Goal: Transaction & Acquisition: Purchase product/service

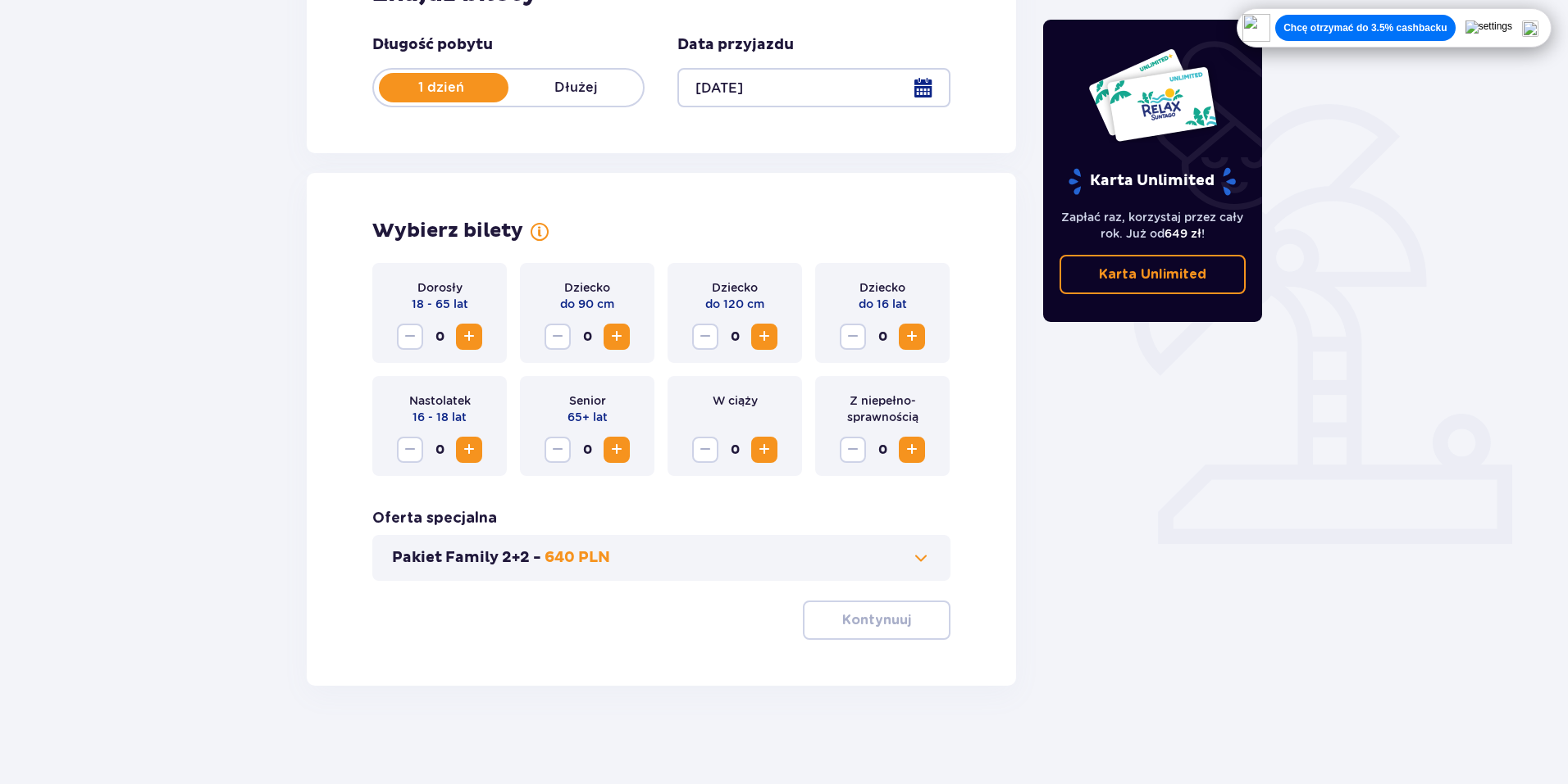
click at [918, 341] on span "Zwiększ" at bounding box center [911, 336] width 20 height 20
click at [469, 337] on span "Zwiększ" at bounding box center [469, 336] width 20 height 20
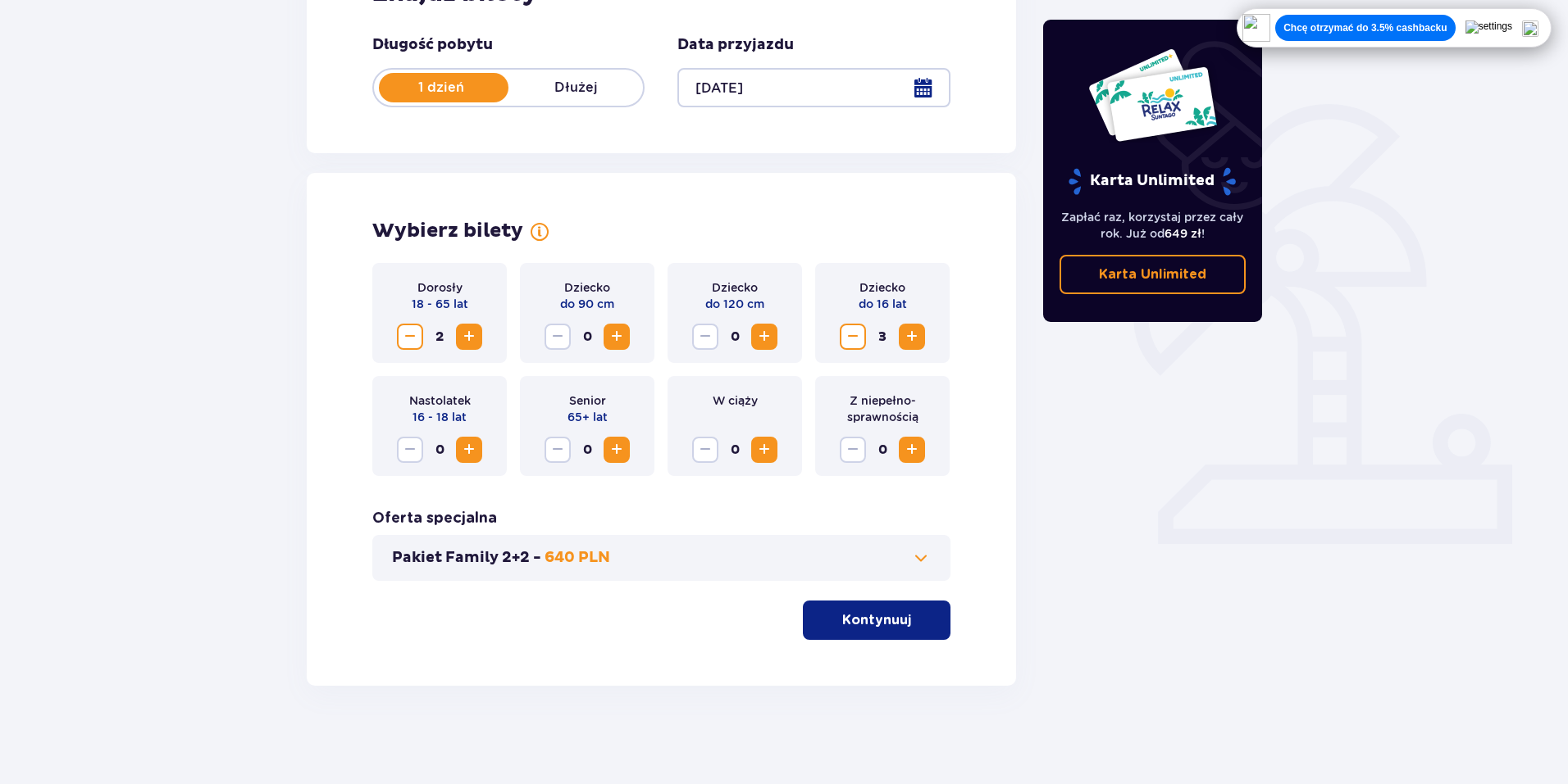
click at [920, 558] on span at bounding box center [920, 558] width 20 height 20
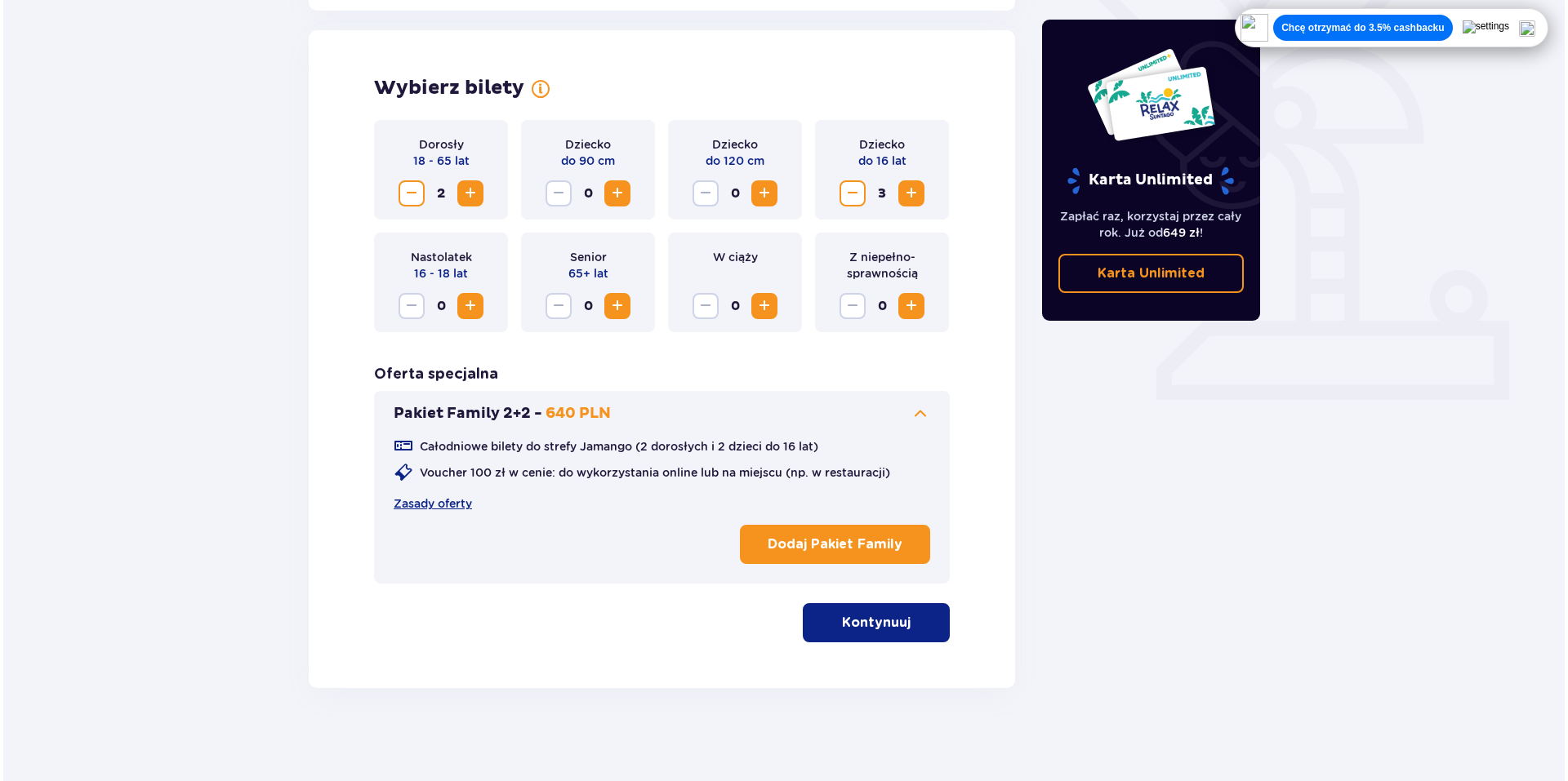
scroll to position [448, 0]
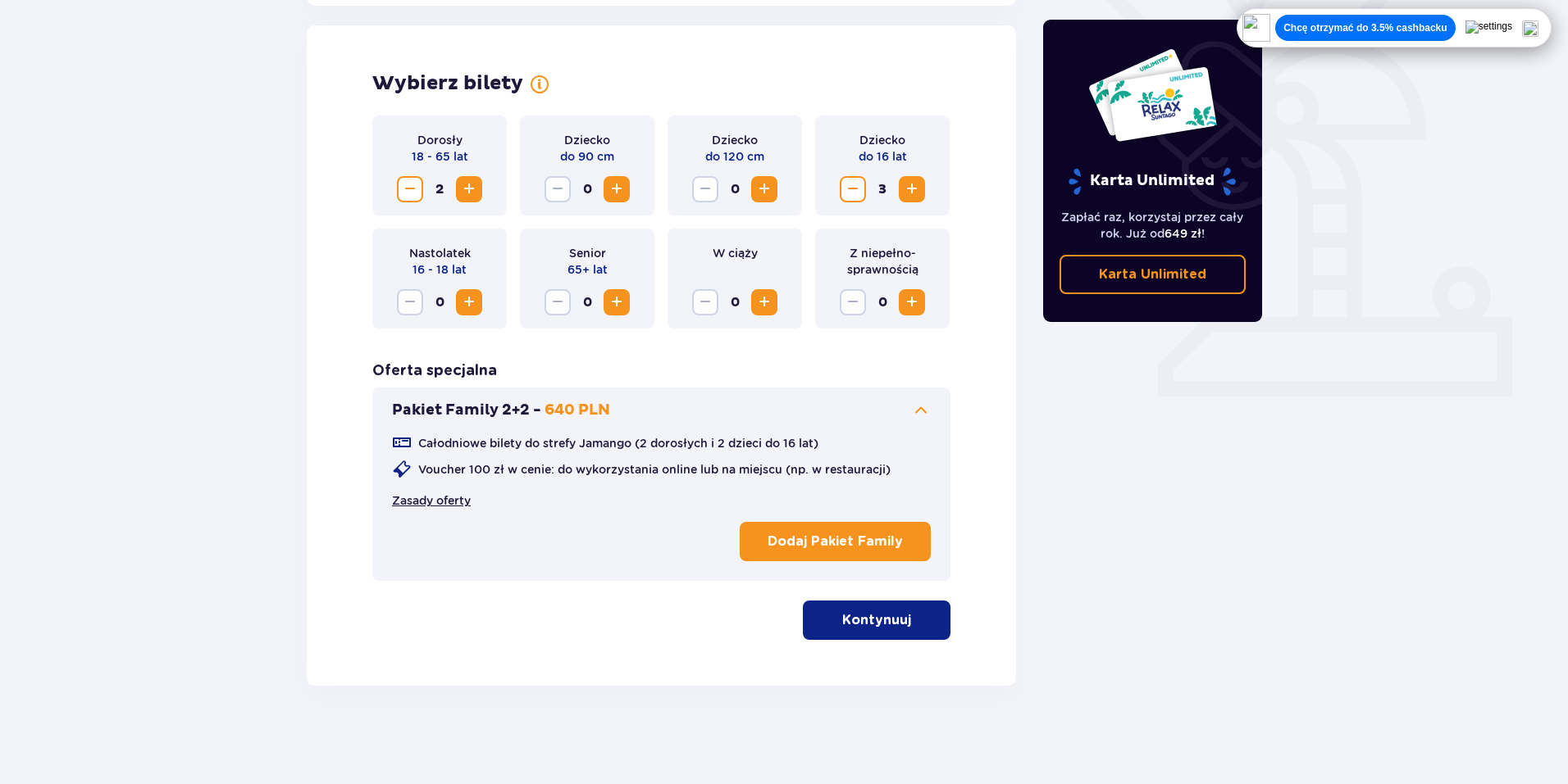
click at [455, 496] on link "Zasady oferty" at bounding box center [431, 501] width 78 height 17
click at [848, 541] on p "Dodaj Pakiet Family" at bounding box center [835, 541] width 135 height 18
click at [892, 618] on p "Kontynuuj" at bounding box center [877, 620] width 69 height 18
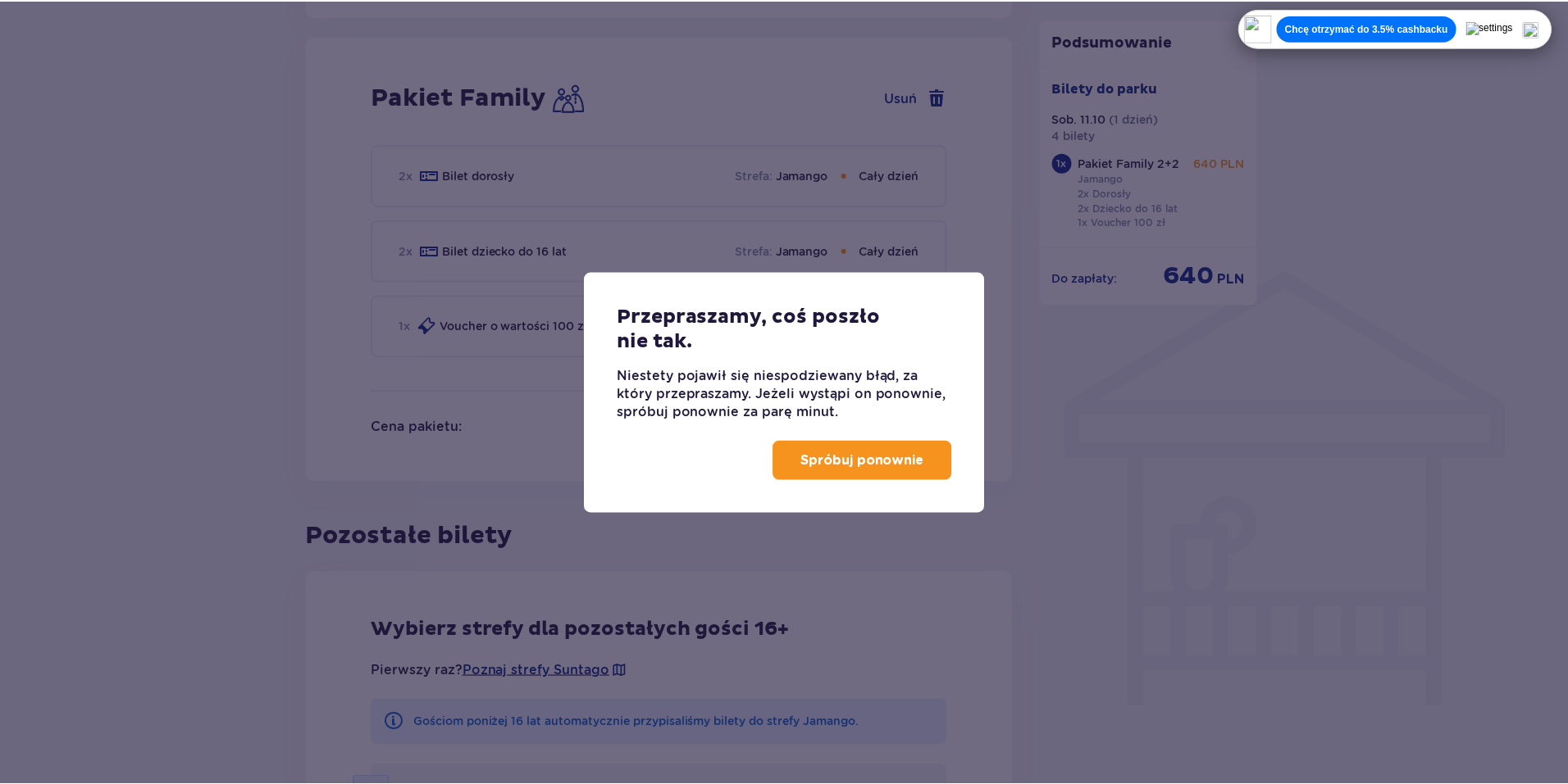
scroll to position [1077, 0]
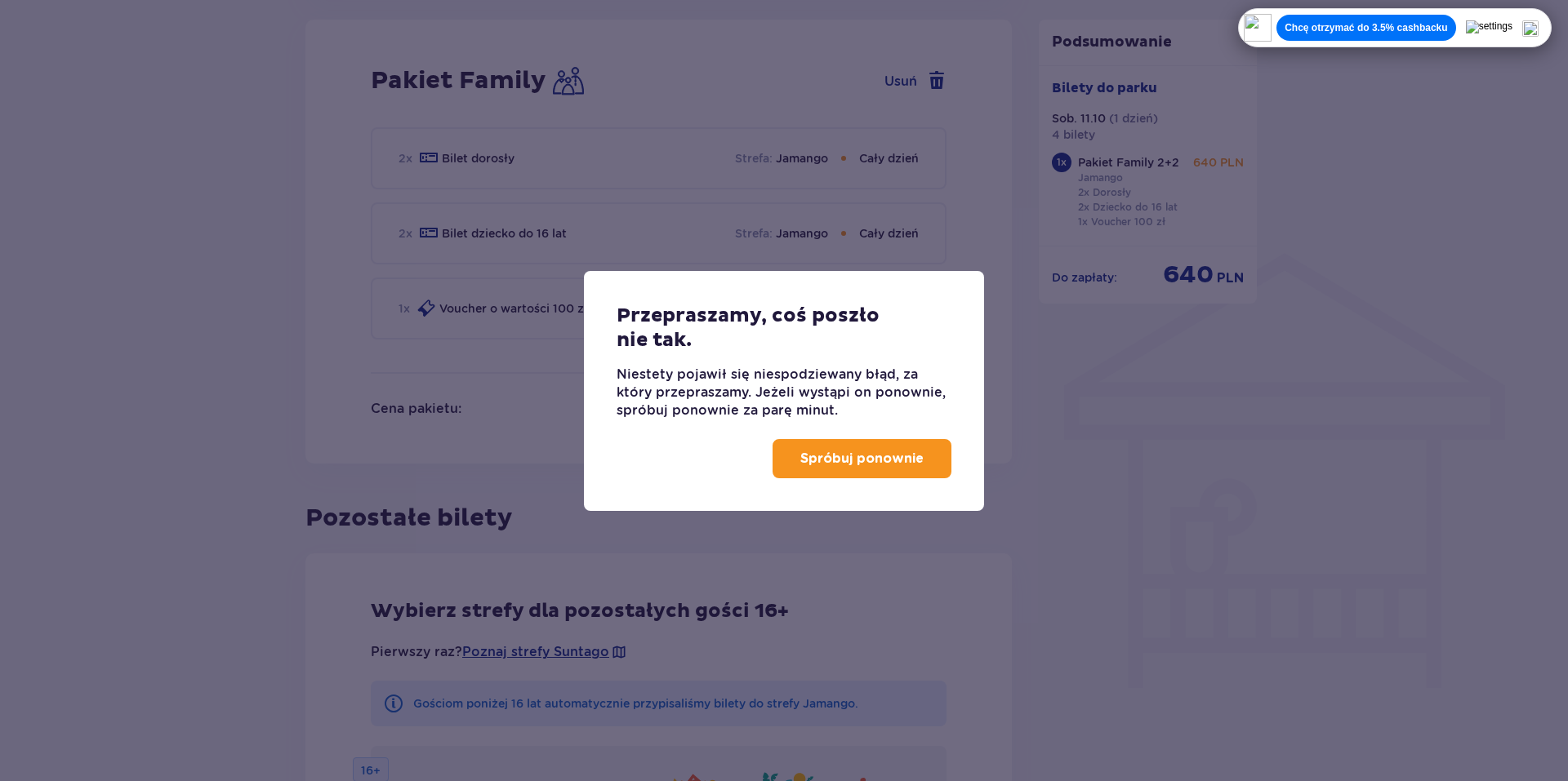
click at [848, 462] on p "Spróbuj ponownie" at bounding box center [862, 458] width 123 height 18
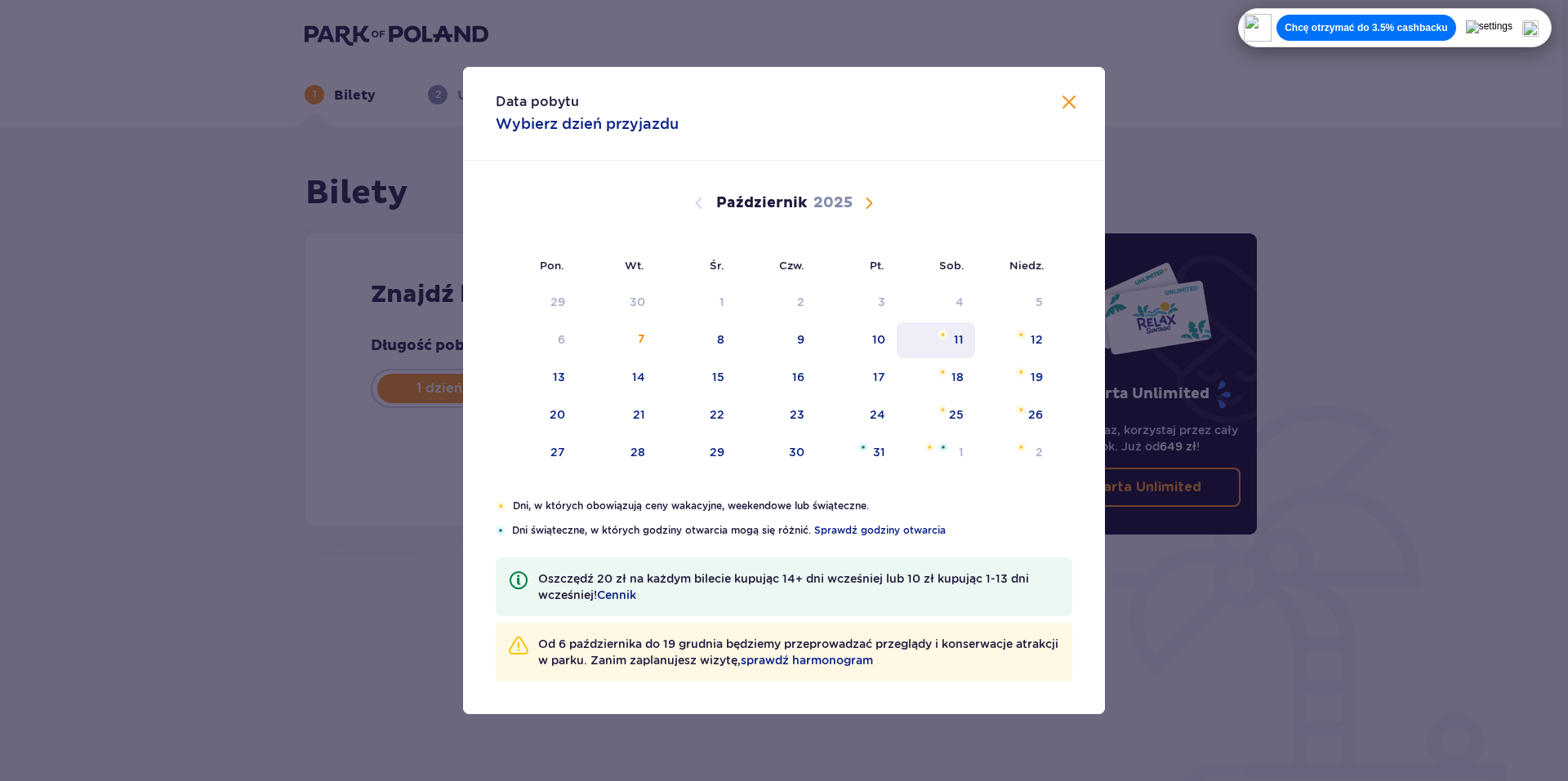
click at [964, 336] on div "11" at bounding box center [935, 340] width 79 height 36
type input "[DATE]"
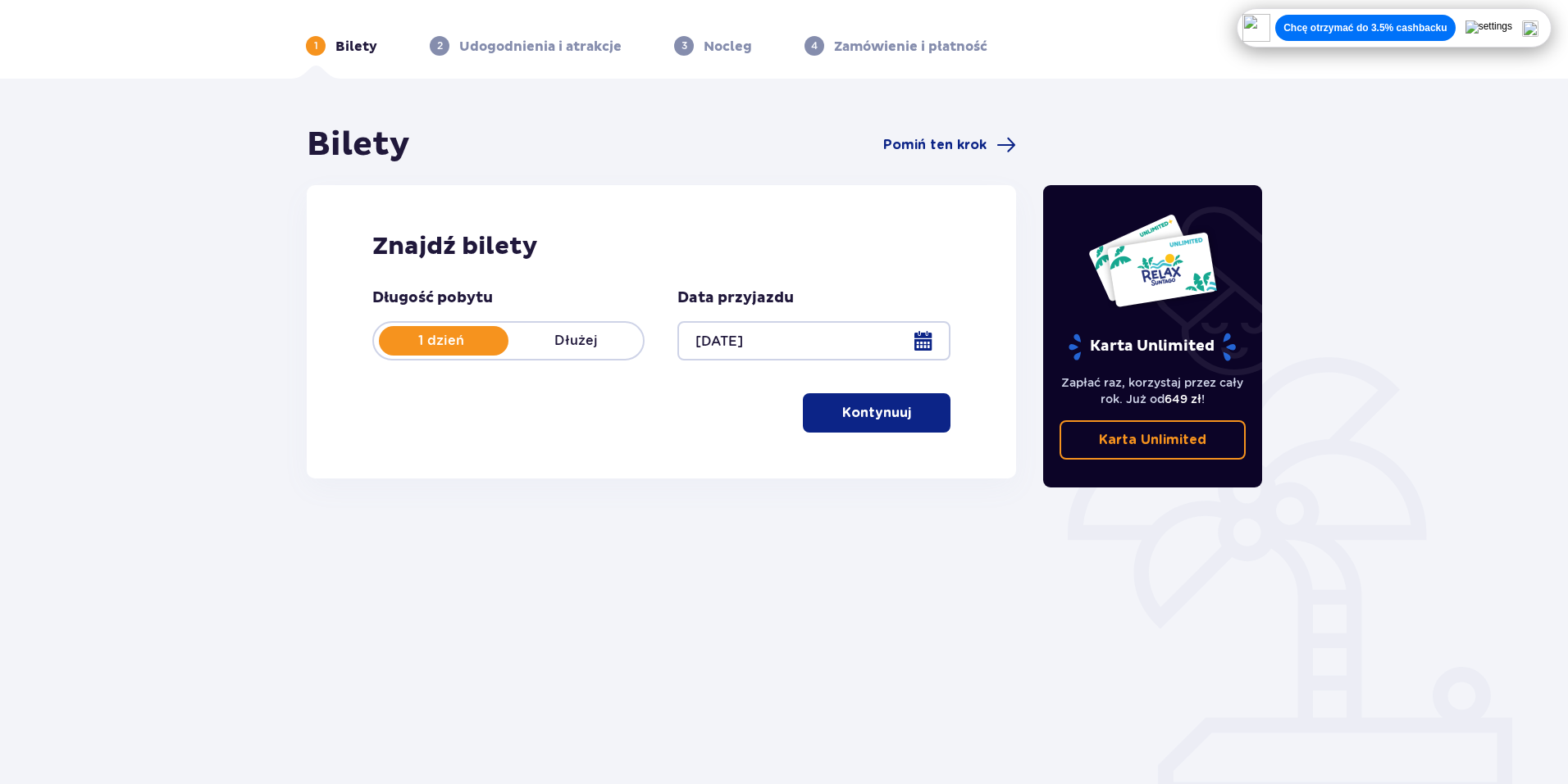
scroll to position [59, 0]
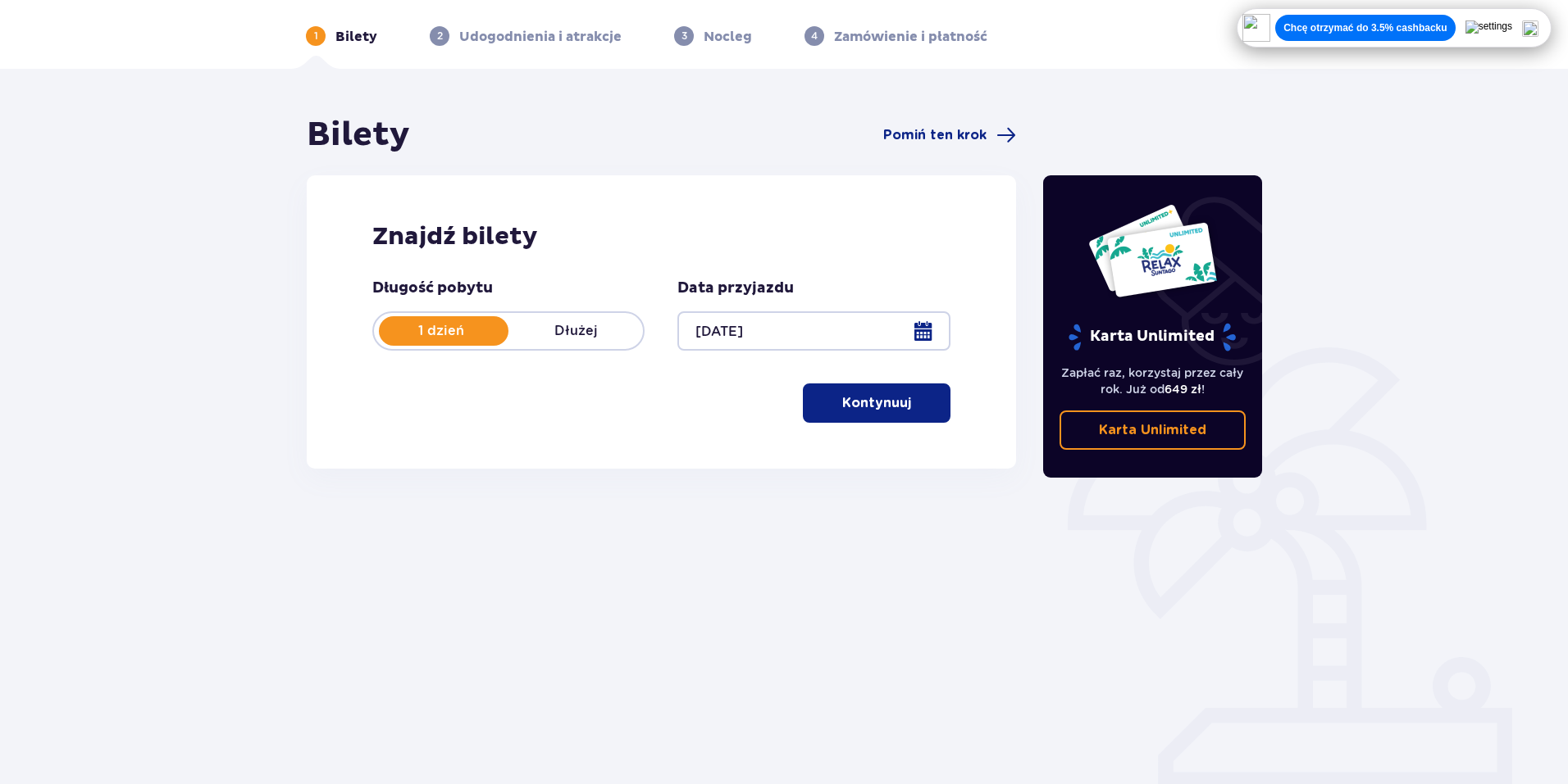
click at [894, 408] on p "Kontynuuj" at bounding box center [877, 402] width 69 height 18
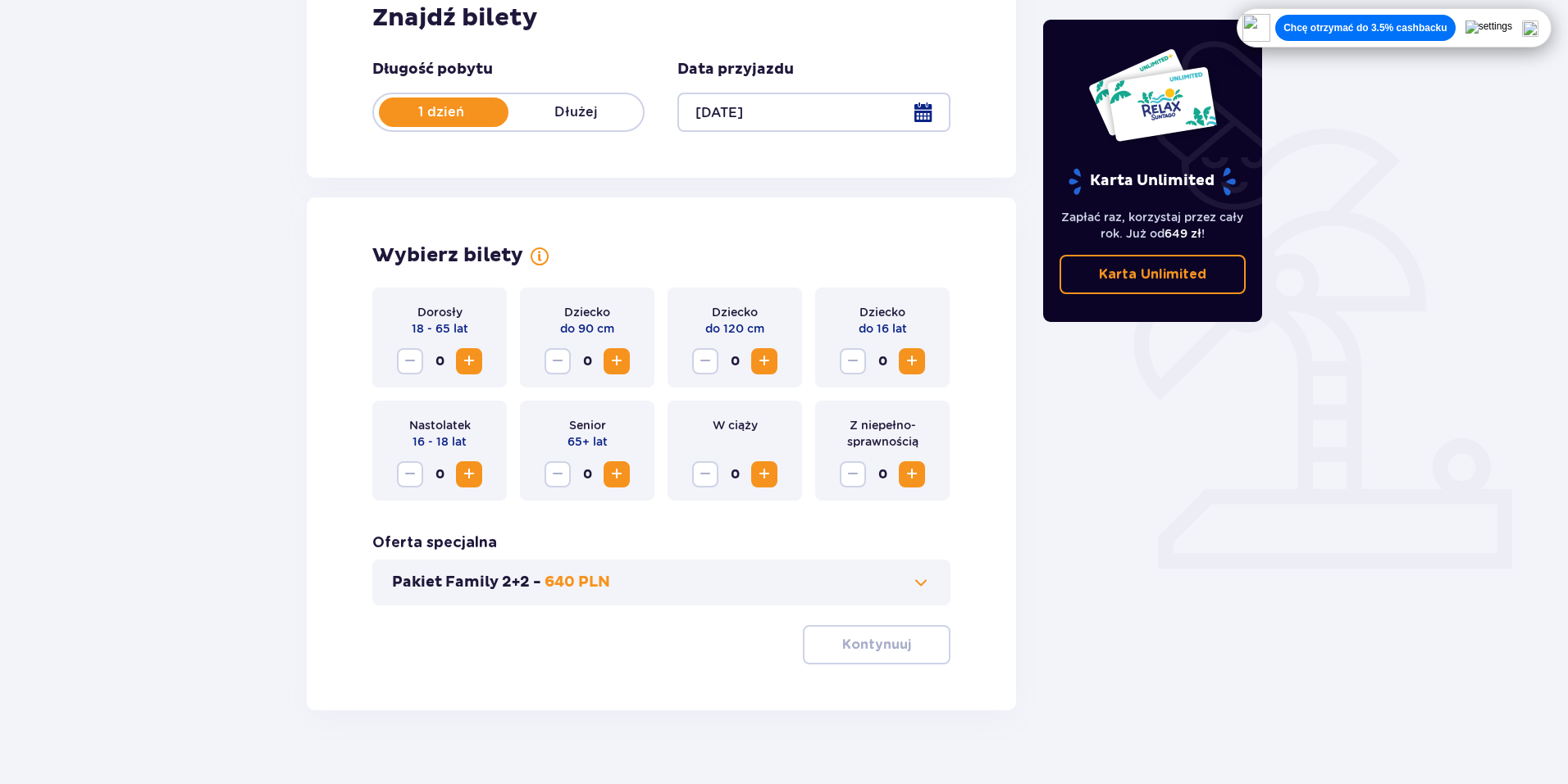
scroll to position [303, 0]
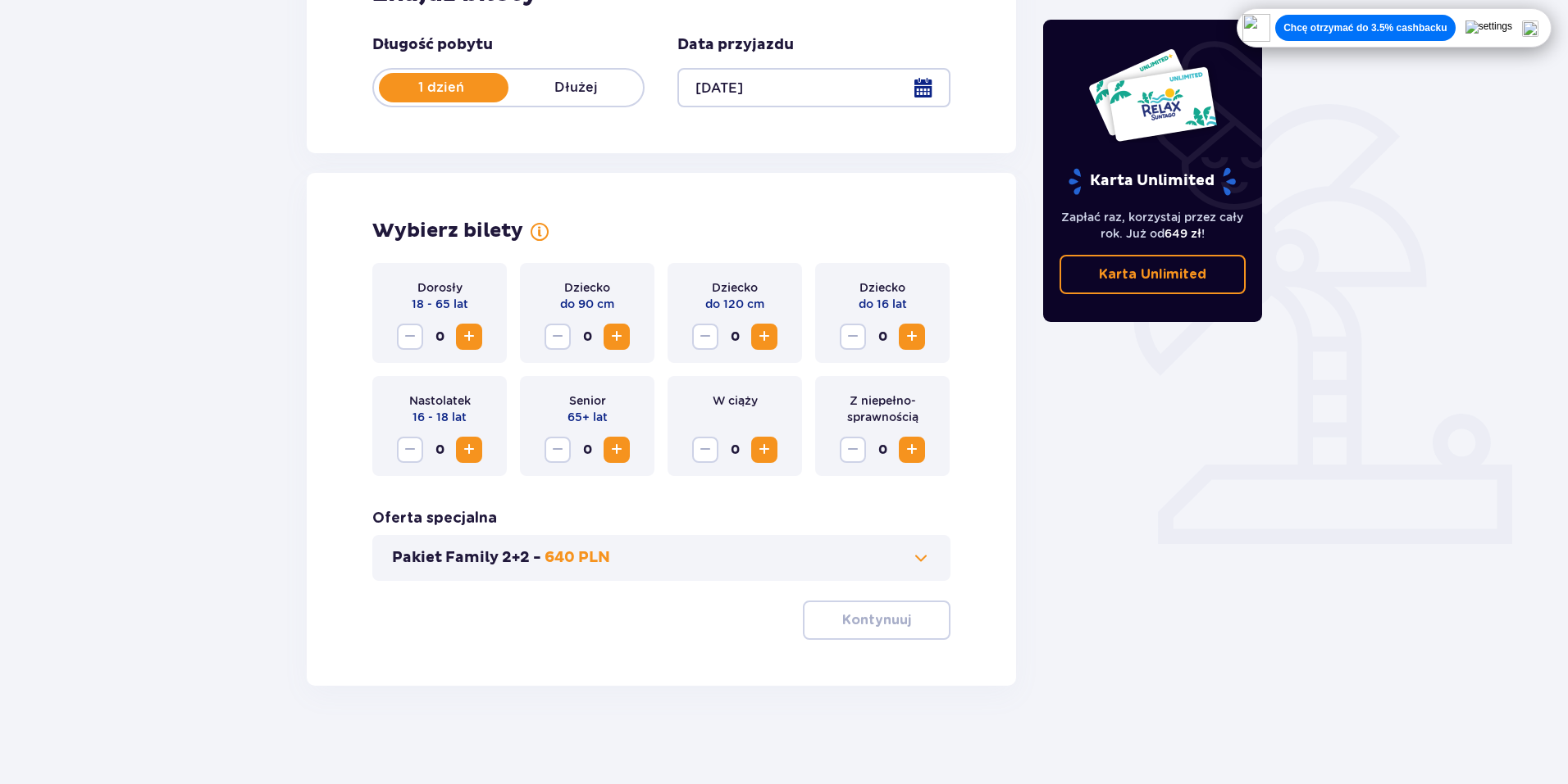
click at [799, 557] on button "Pakiet Family 2+2 - 640 PLN" at bounding box center [661, 558] width 539 height 20
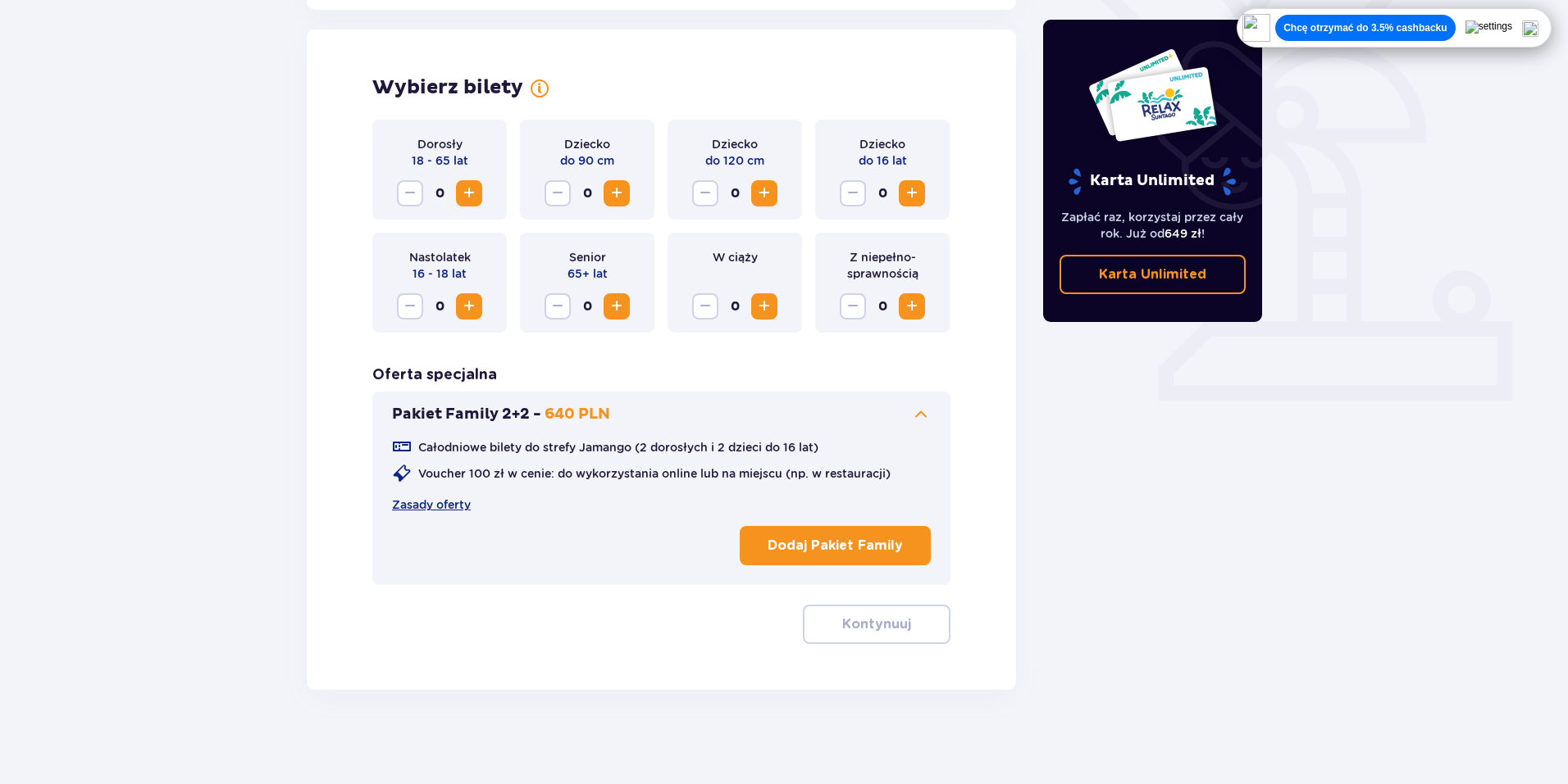
scroll to position [450, 0]
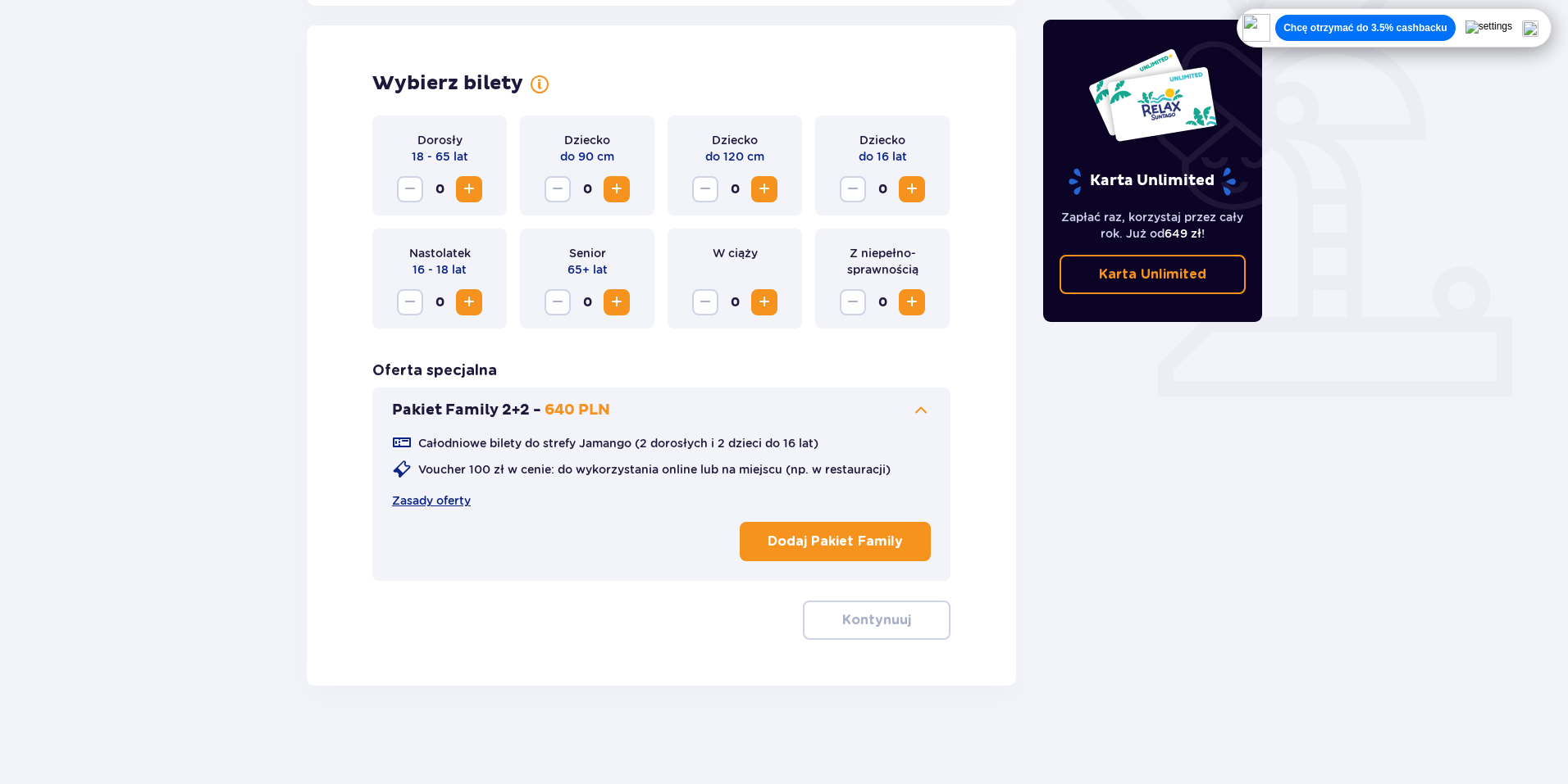
click at [804, 546] on p "Dodaj Pakiet Family" at bounding box center [835, 541] width 135 height 18
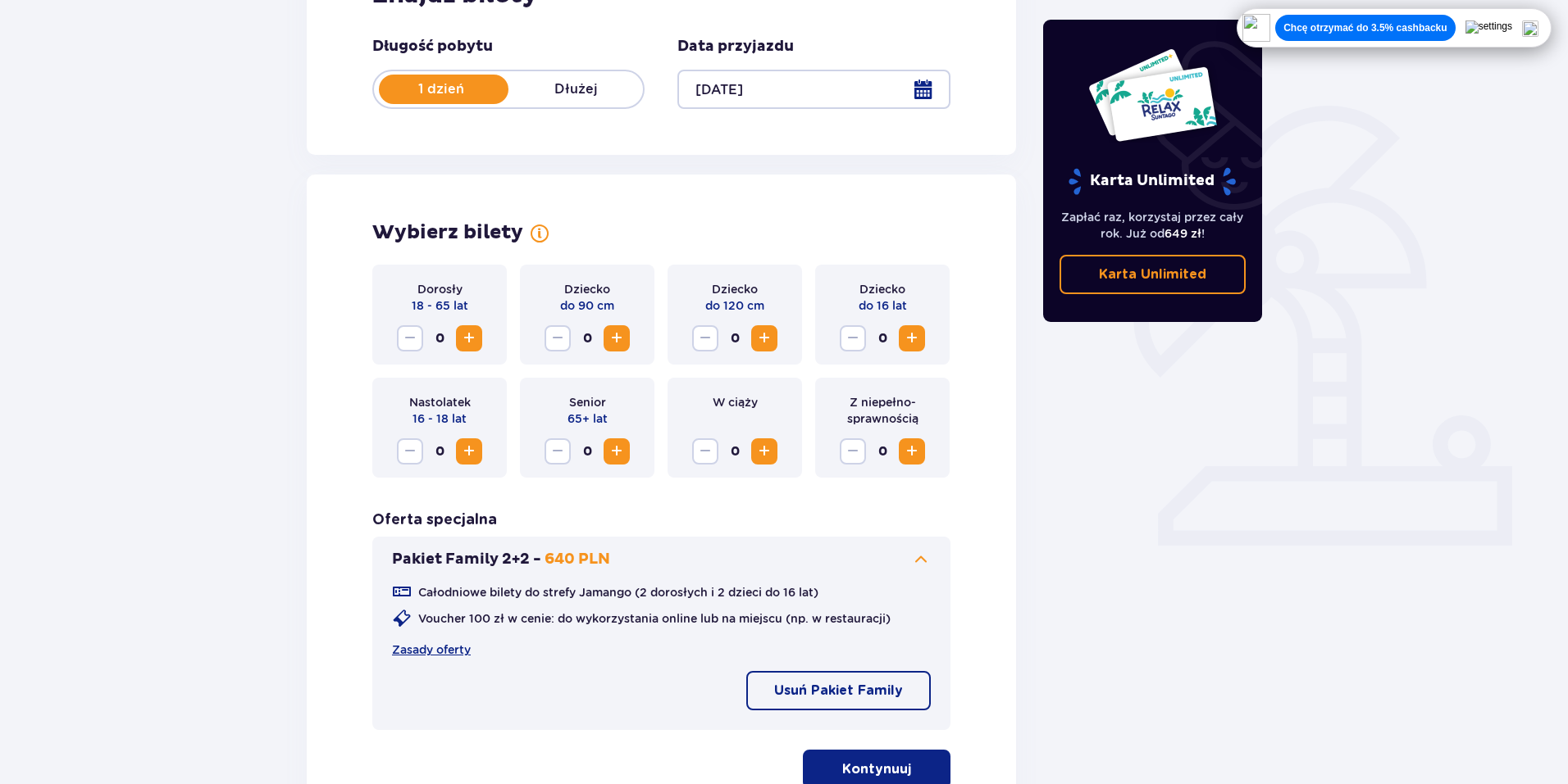
scroll to position [286, 0]
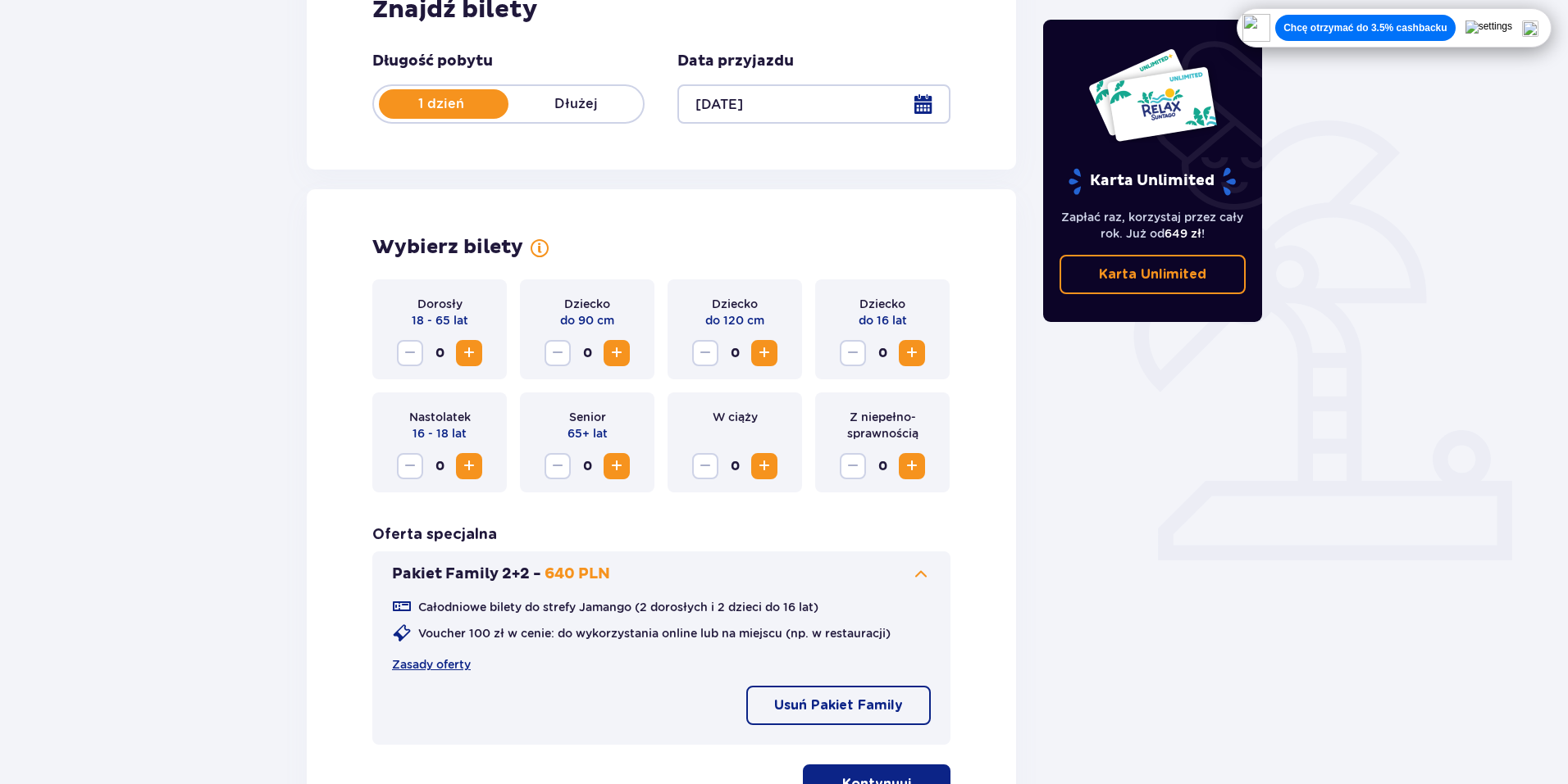
click at [913, 353] on span "Zwiększ" at bounding box center [911, 353] width 20 height 20
click at [474, 346] on span "Zwiększ" at bounding box center [469, 353] width 20 height 20
click at [473, 346] on span "Zwiększ" at bounding box center [469, 353] width 20 height 20
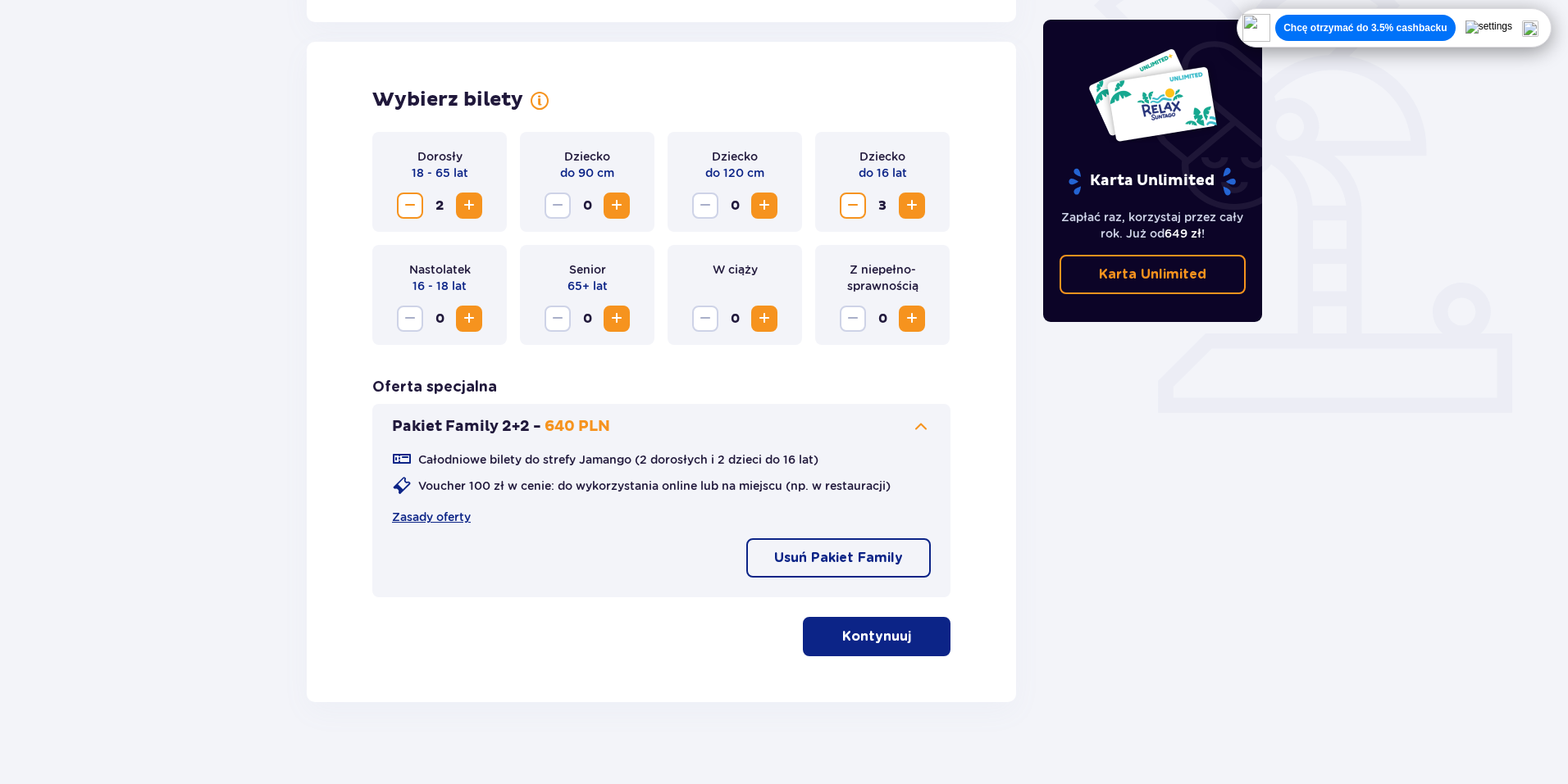
scroll to position [450, 0]
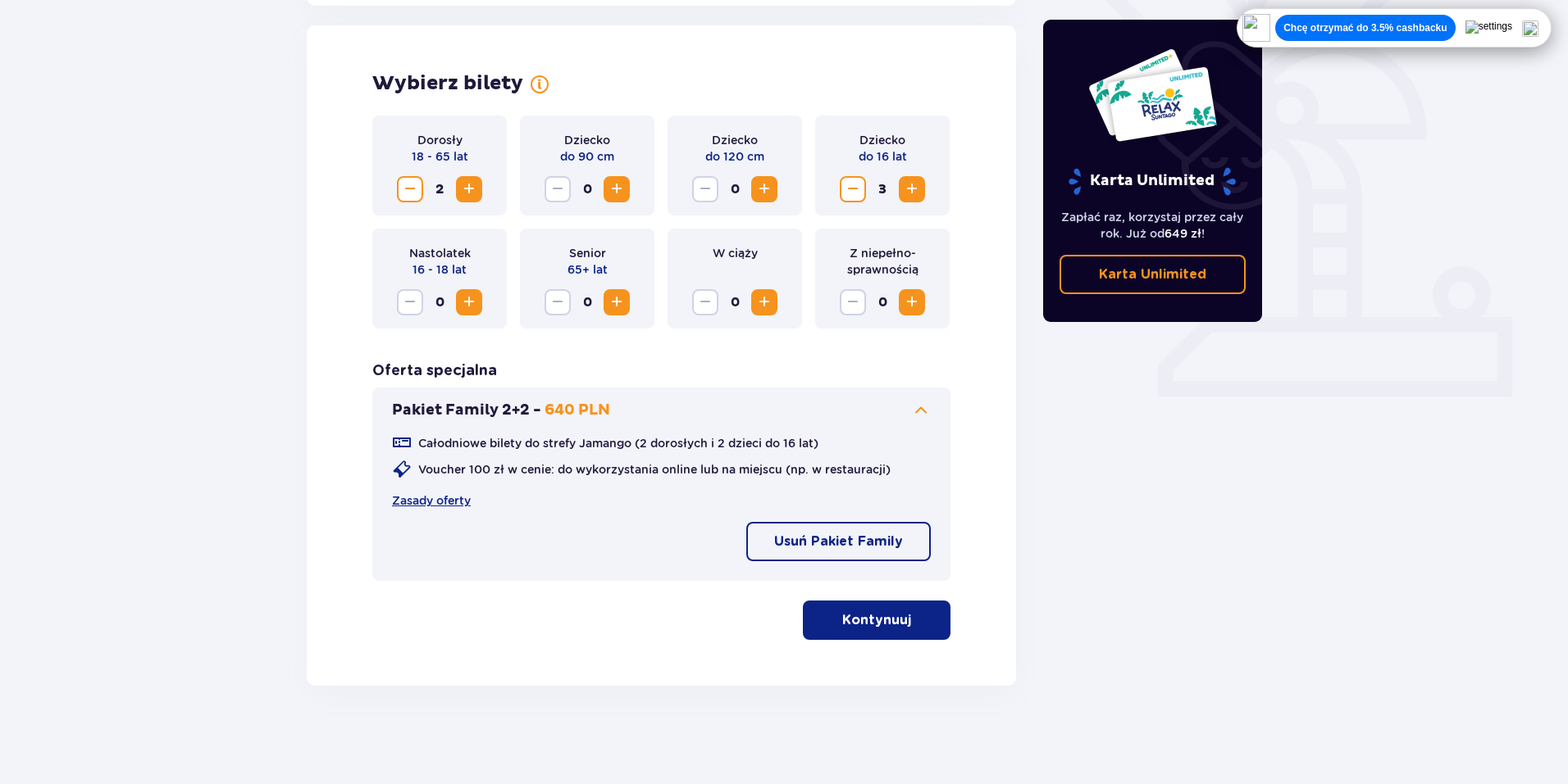
click at [908, 620] on span "button" at bounding box center [914, 620] width 20 height 20
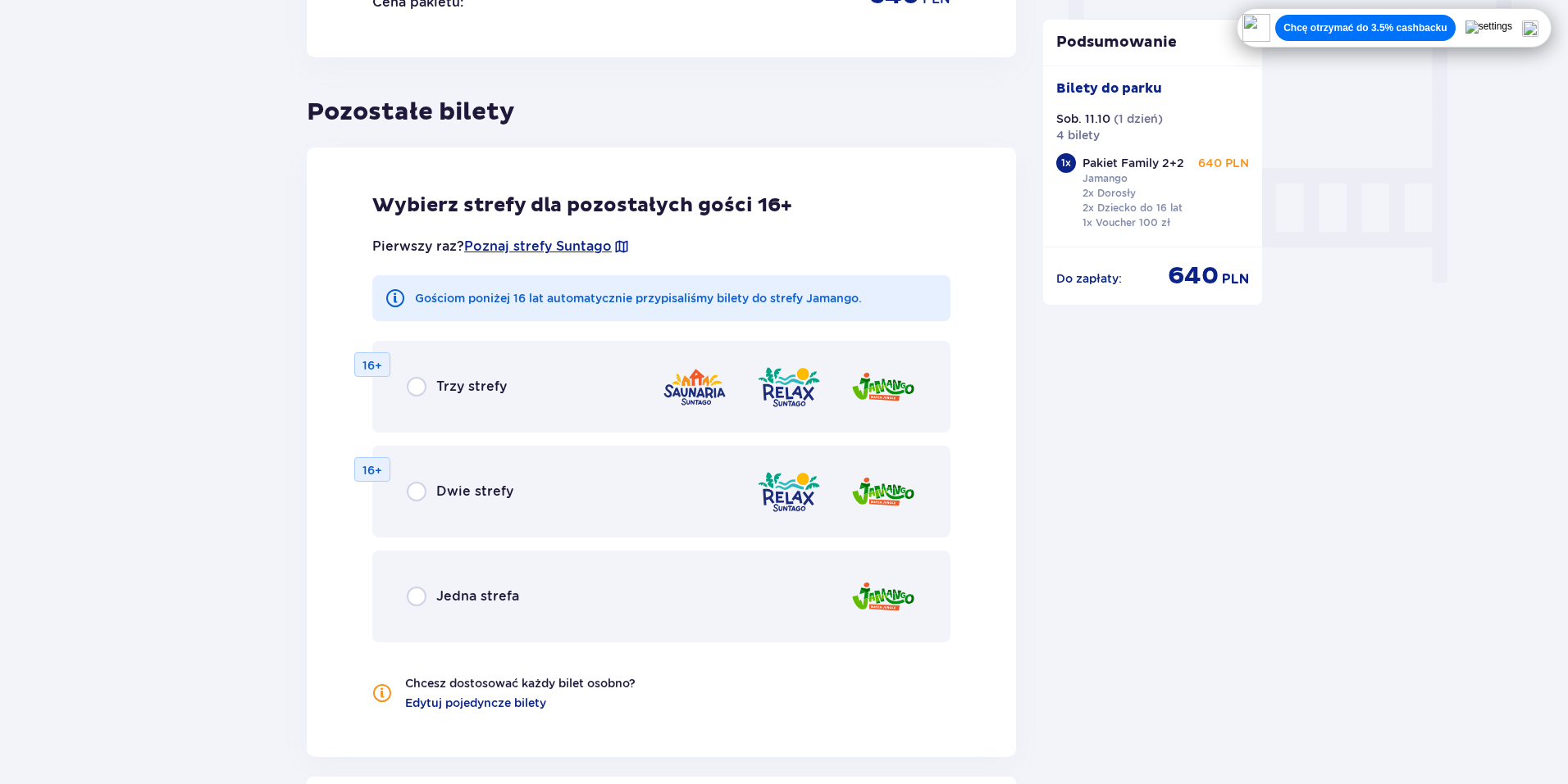
scroll to position [1487, 0]
click at [419, 595] on input "radio" at bounding box center [416, 594] width 20 height 20
radio input "true"
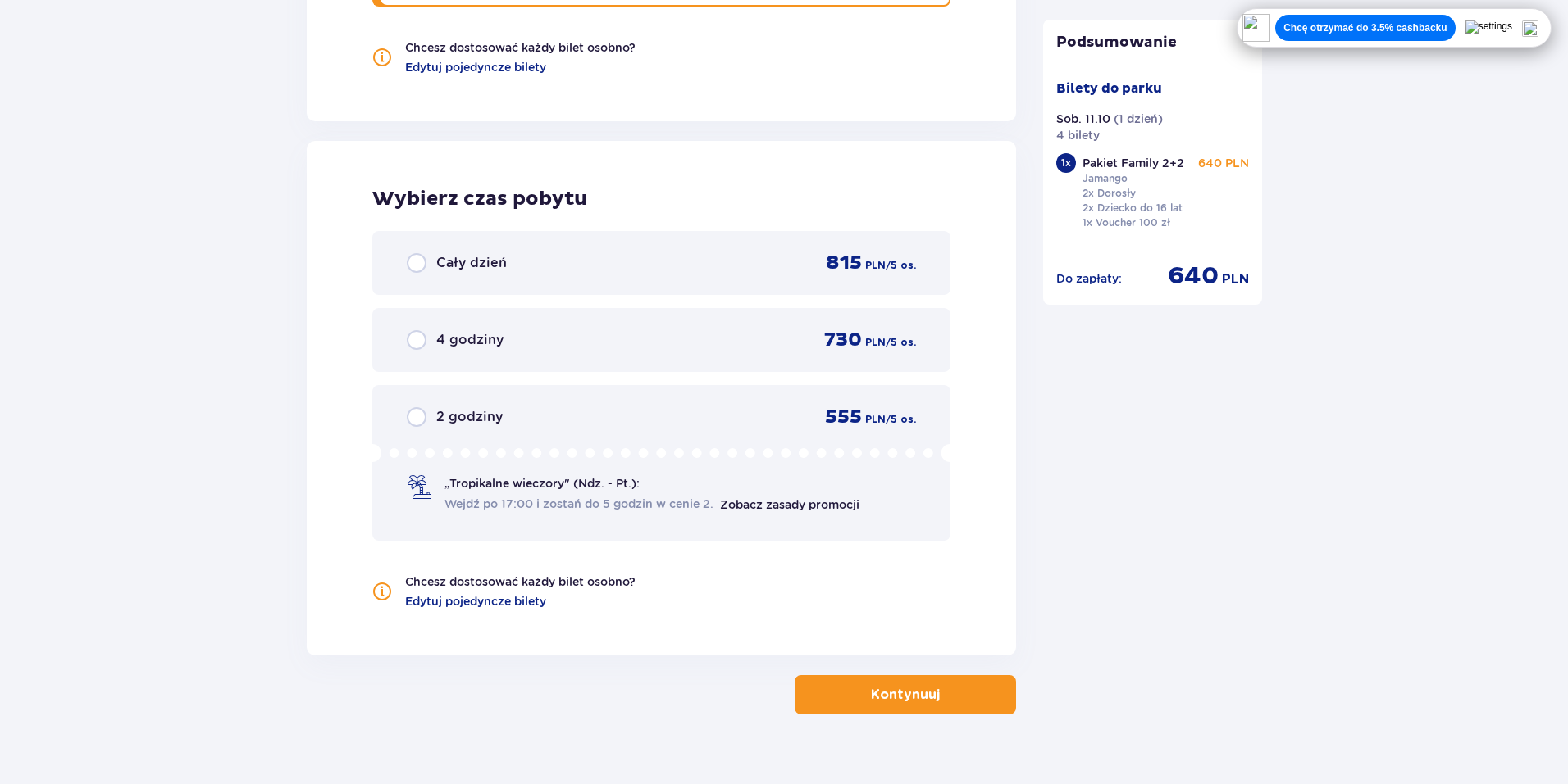
scroll to position [2150, 0]
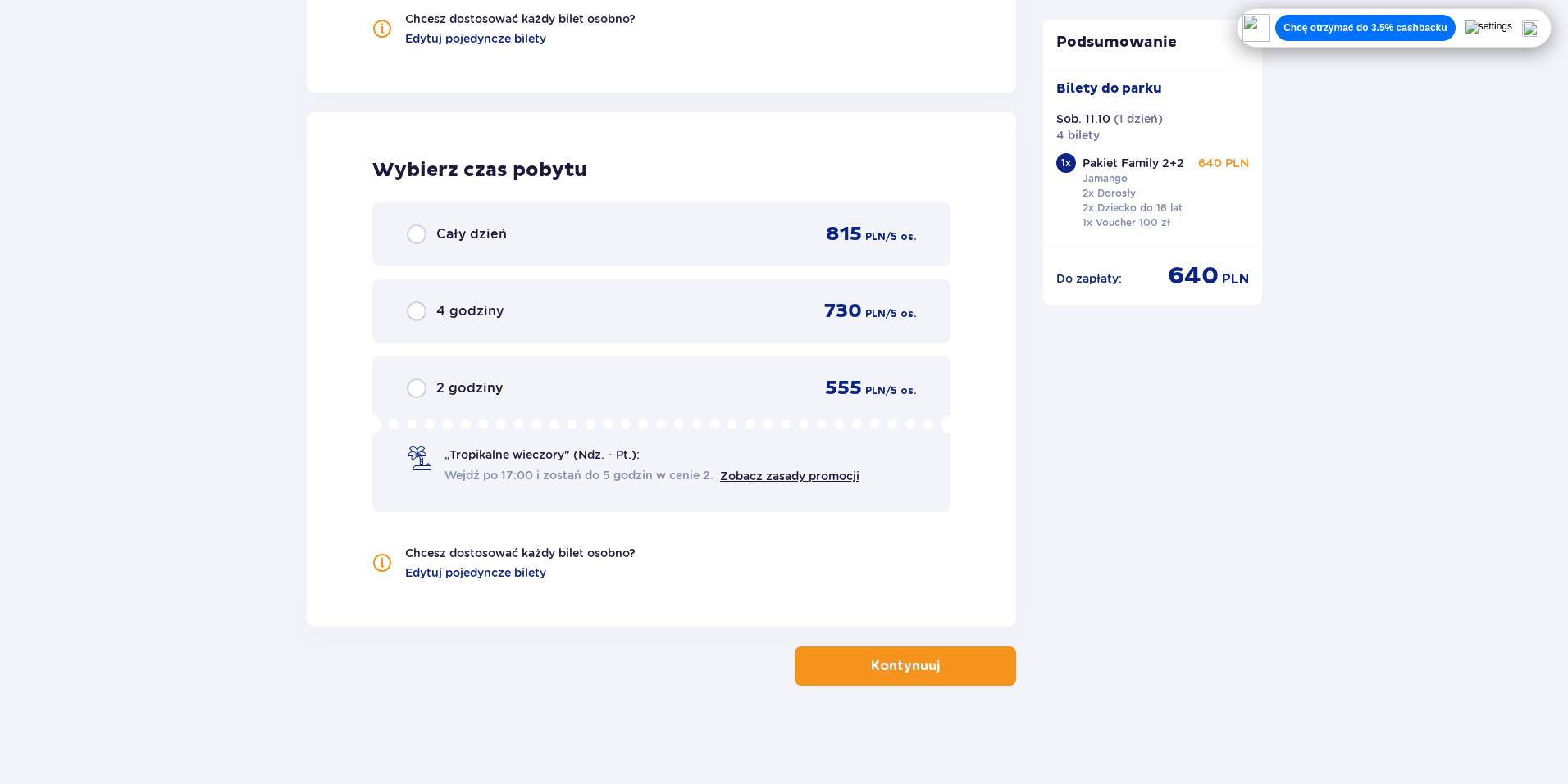
click at [414, 234] on input "radio" at bounding box center [416, 234] width 20 height 20
radio input "true"
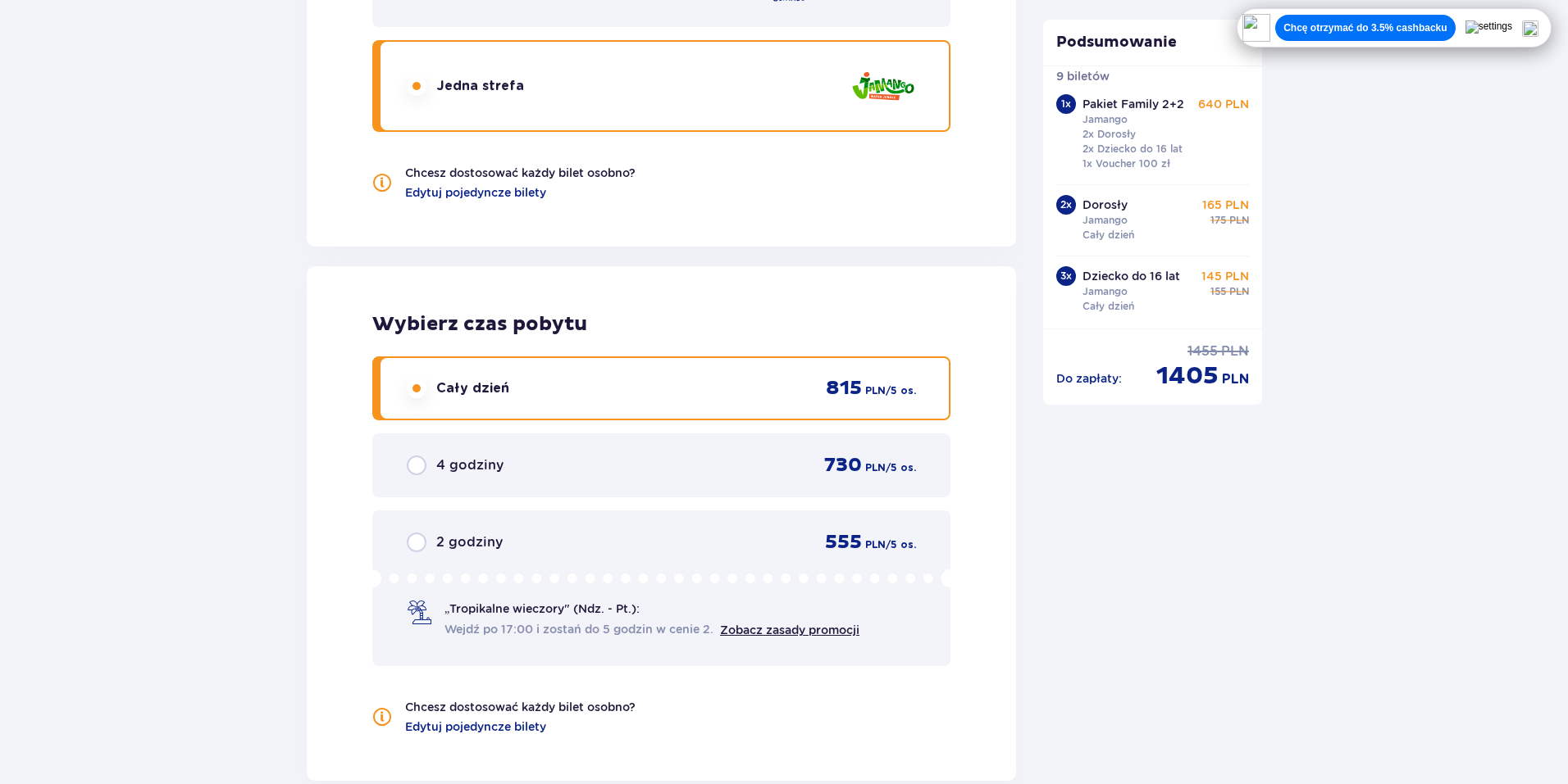
scroll to position [61, 0]
click at [416, 391] on input "radio" at bounding box center [416, 388] width 20 height 20
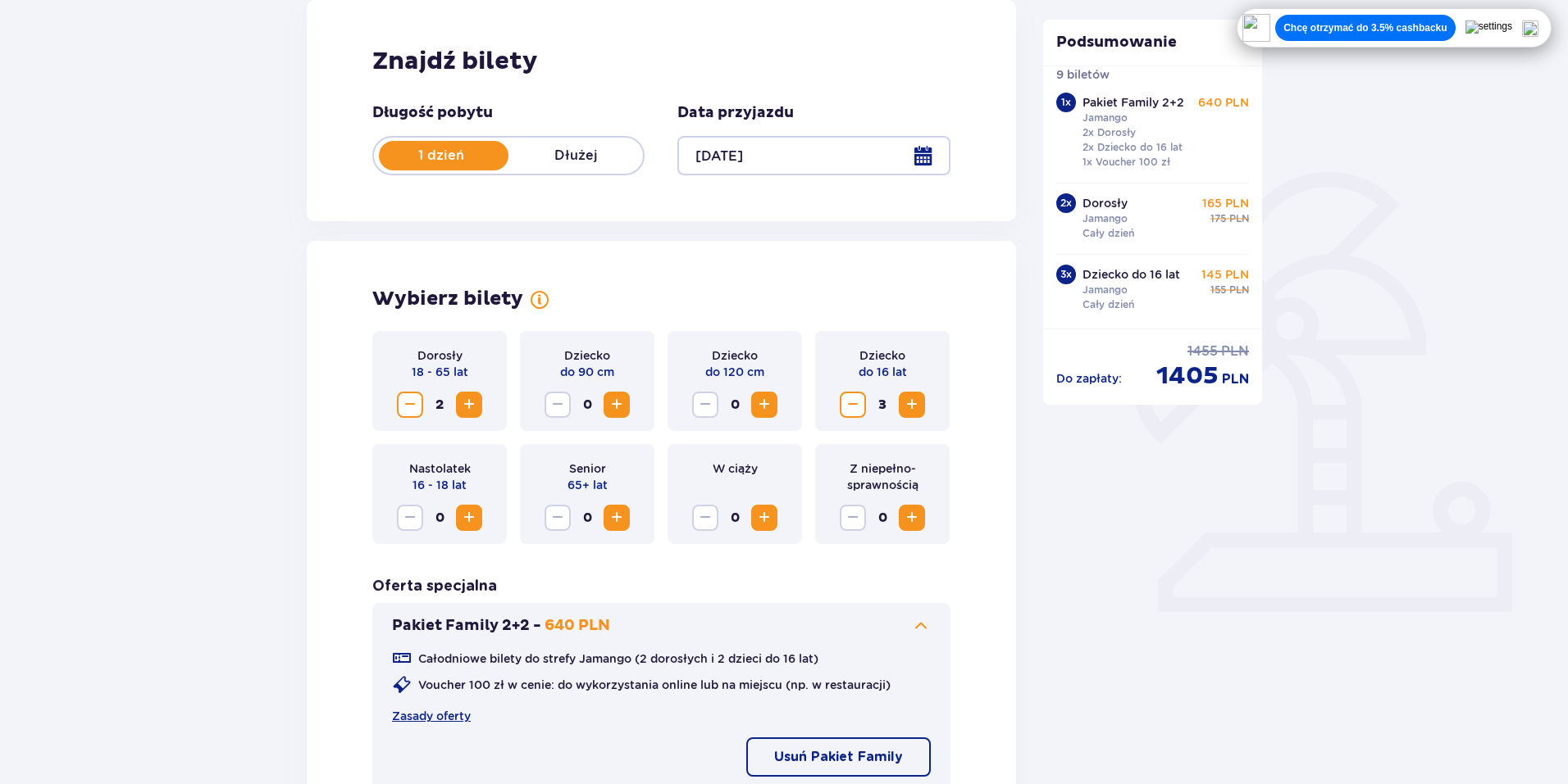
scroll to position [111, 0]
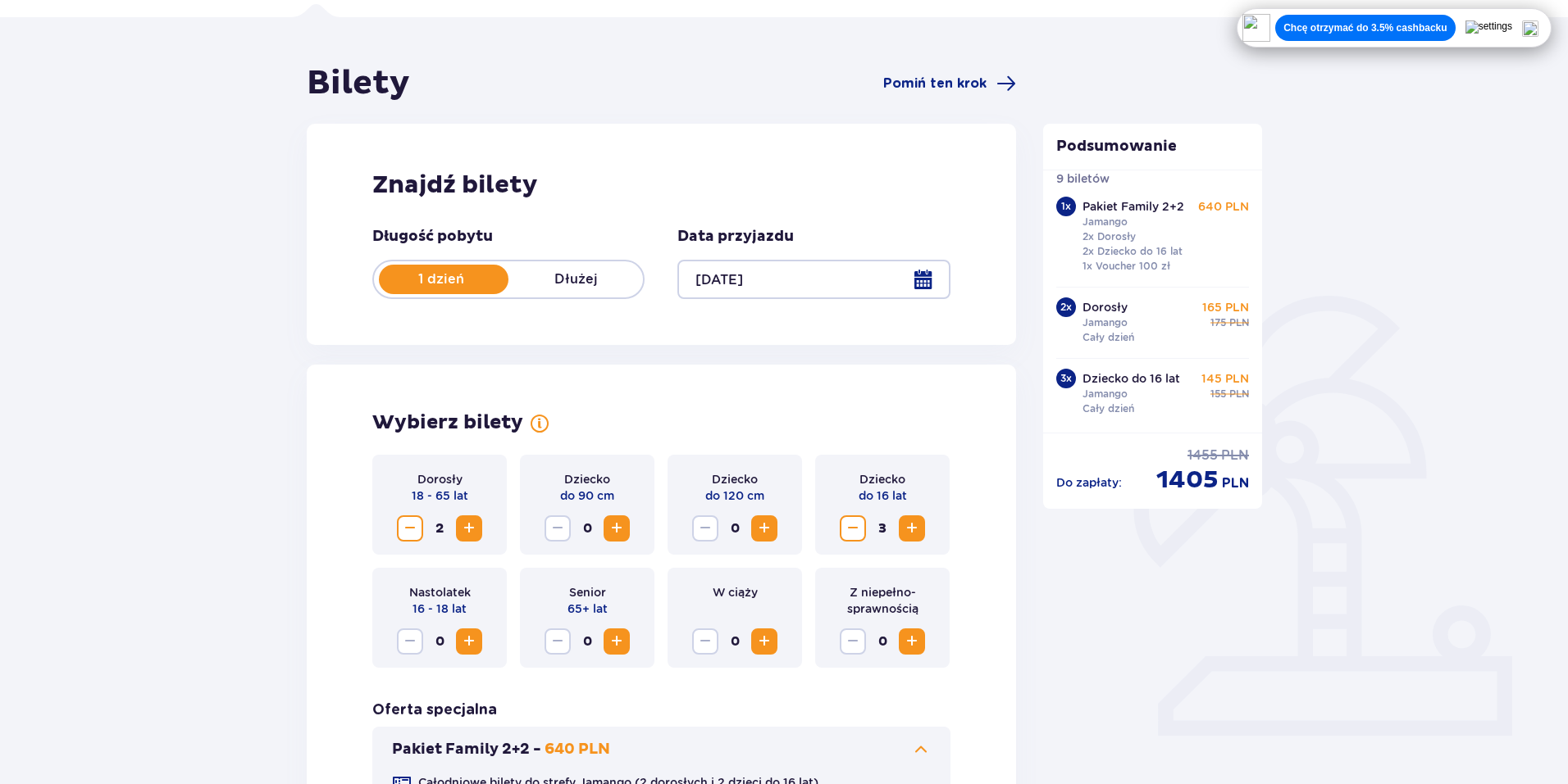
drag, startPoint x: 661, startPoint y: 307, endPoint x: 668, endPoint y: 306, distance: 7.1
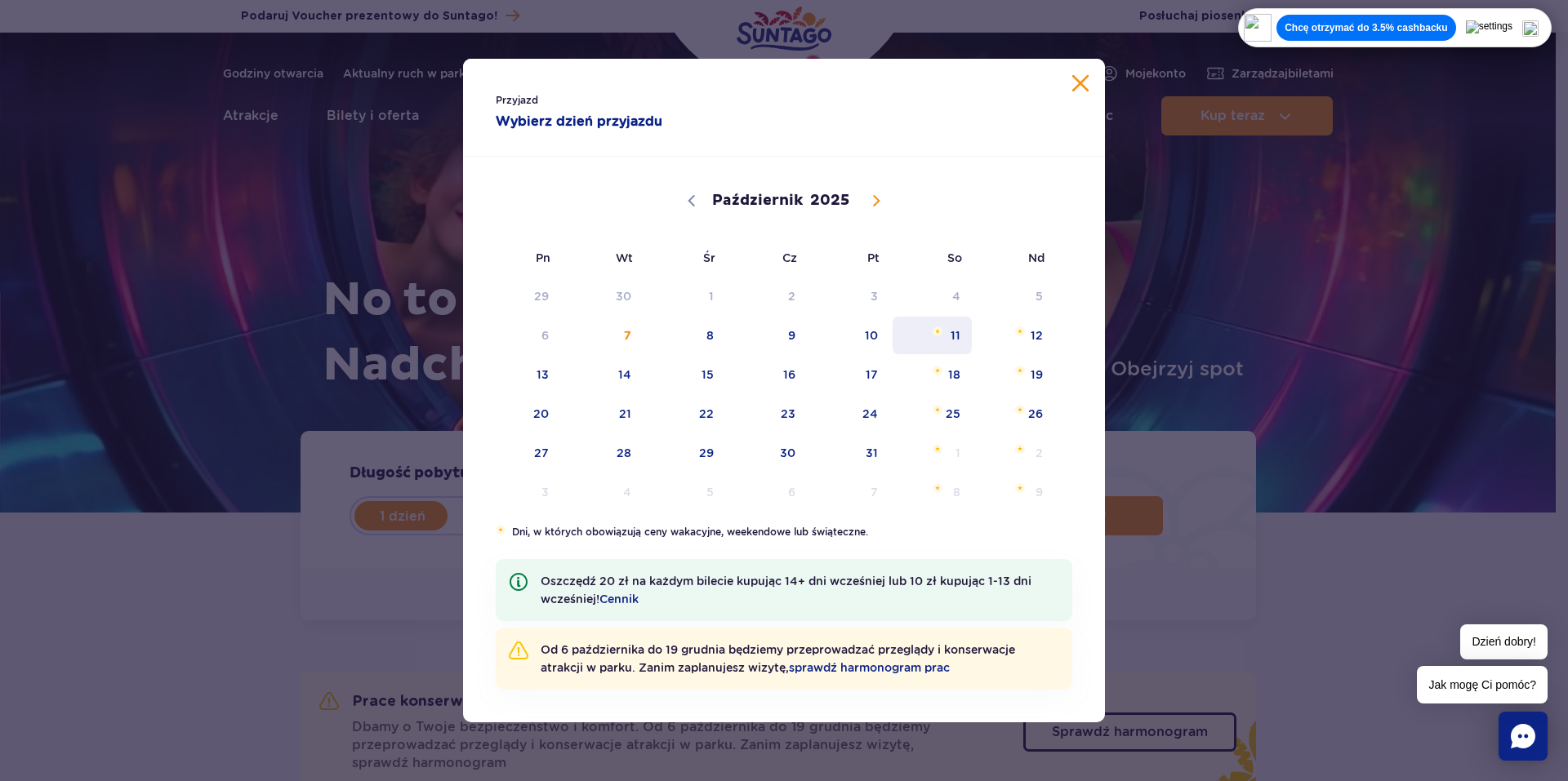
click at [965, 336] on span "11" at bounding box center [932, 335] width 83 height 37
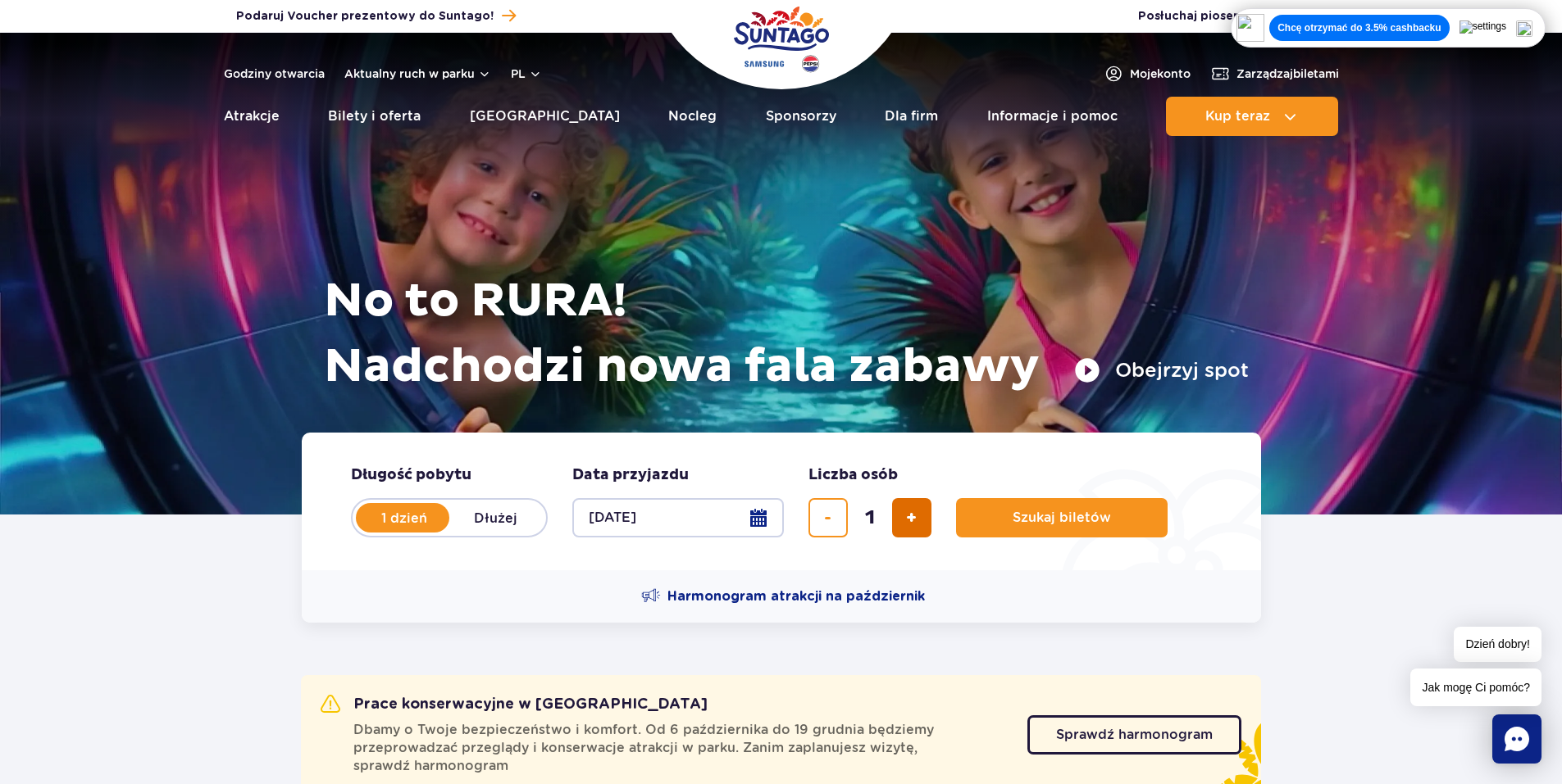
click at [909, 518] on span "dodaj bilet" at bounding box center [911, 518] width 10 height 0
type input "5"
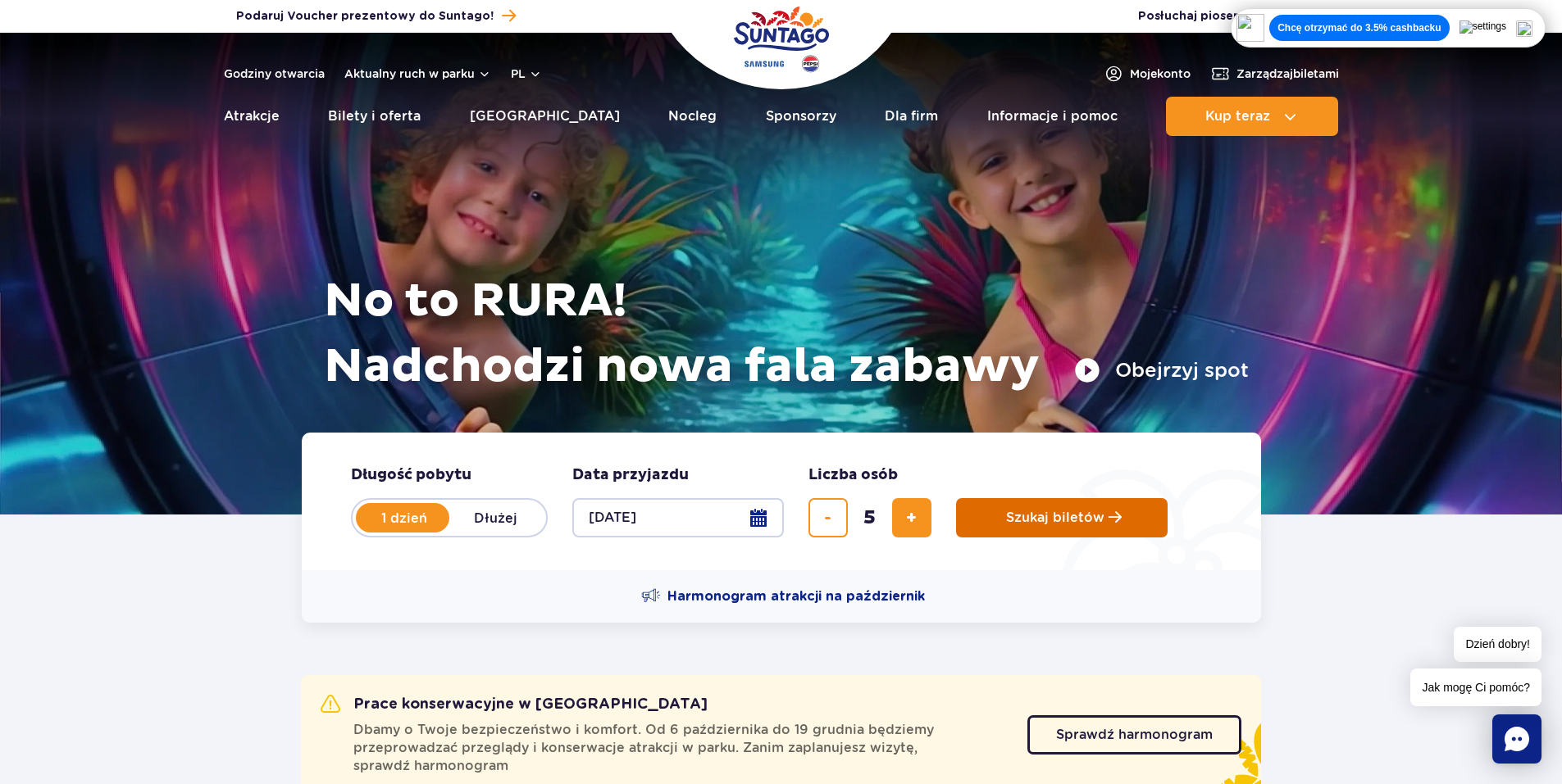
click at [1029, 517] on span "Szukaj biletów" at bounding box center [1055, 518] width 99 height 15
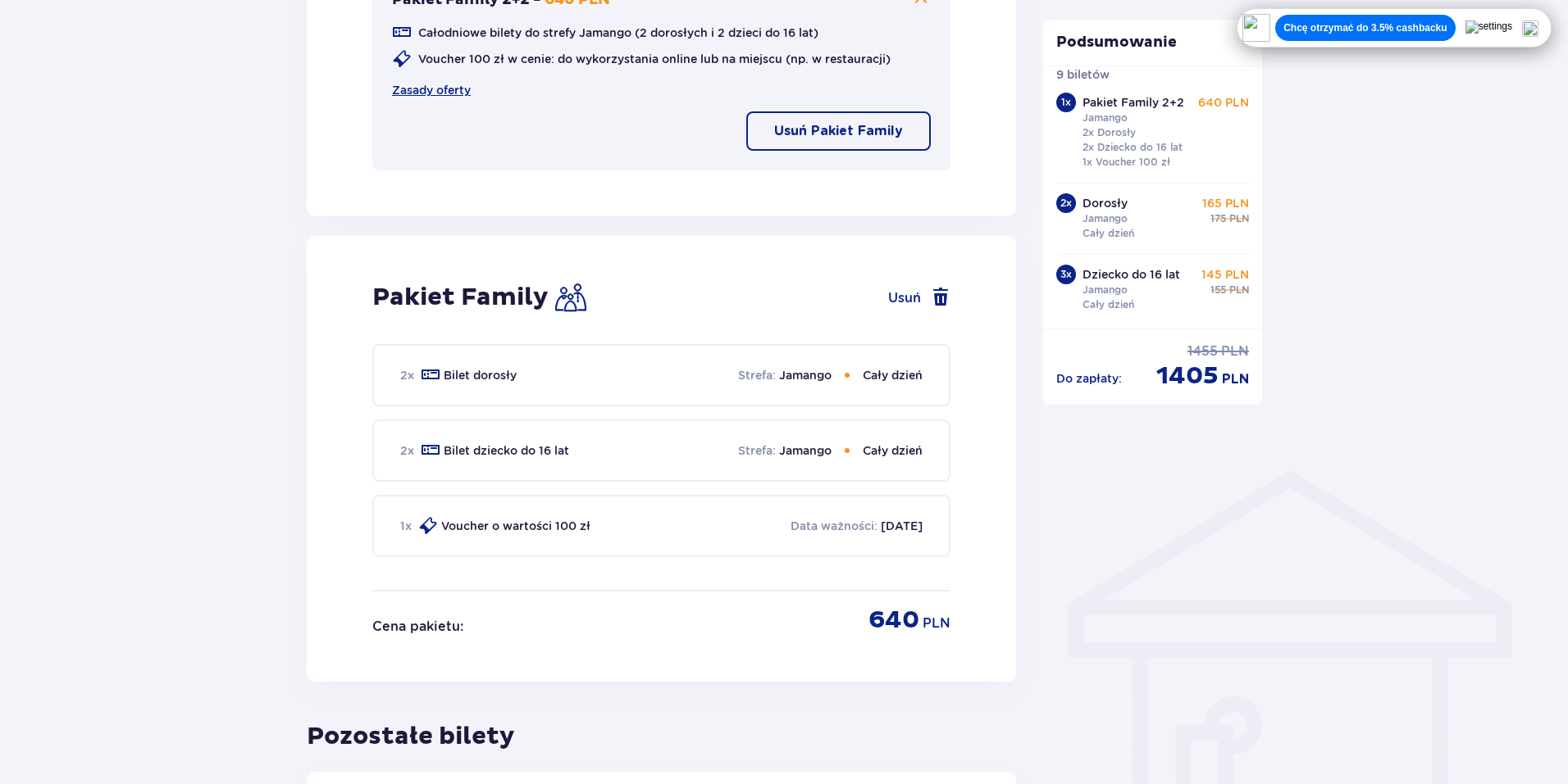
scroll to position [901, 0]
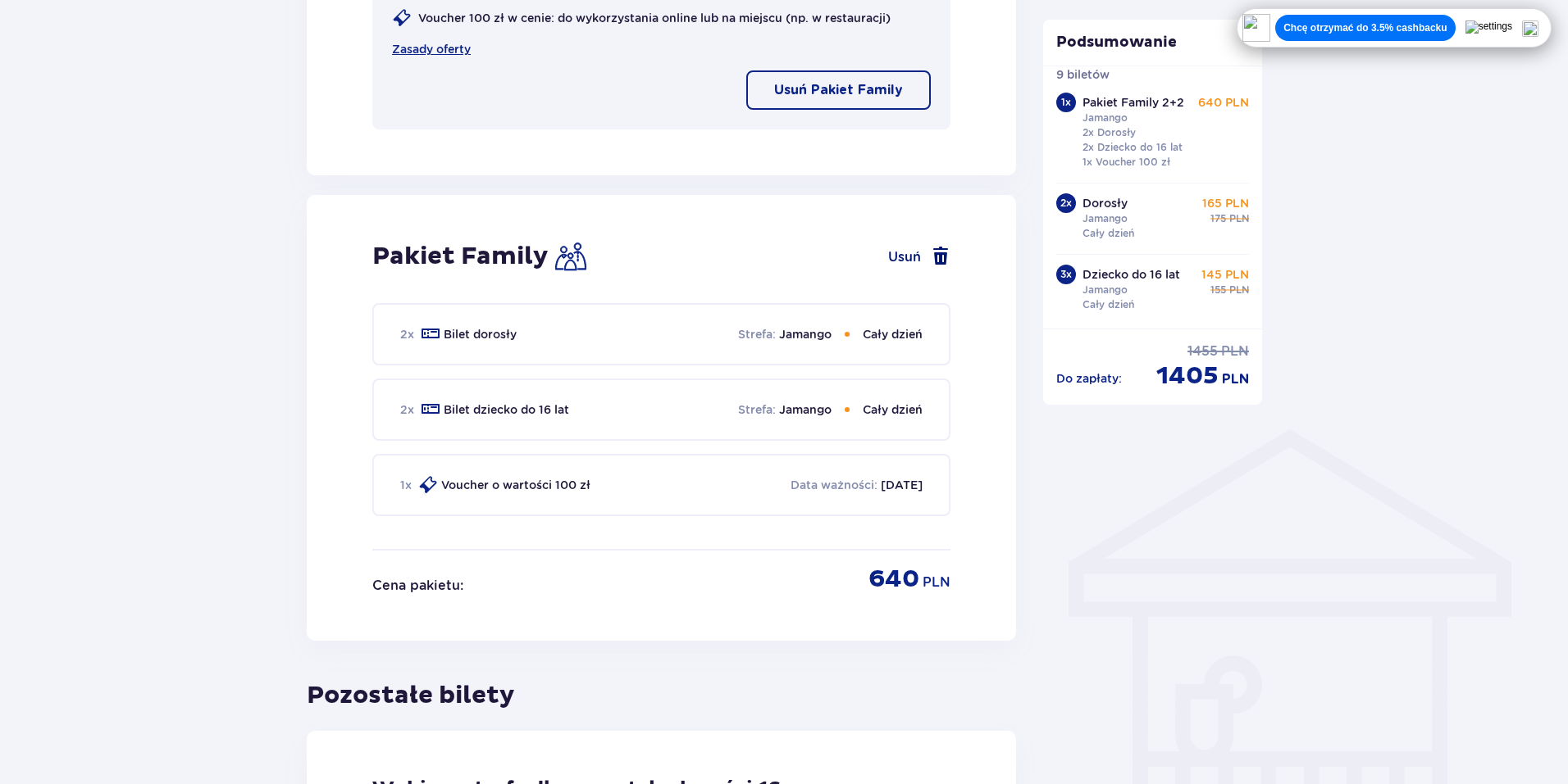
click at [943, 256] on span at bounding box center [940, 256] width 20 height 20
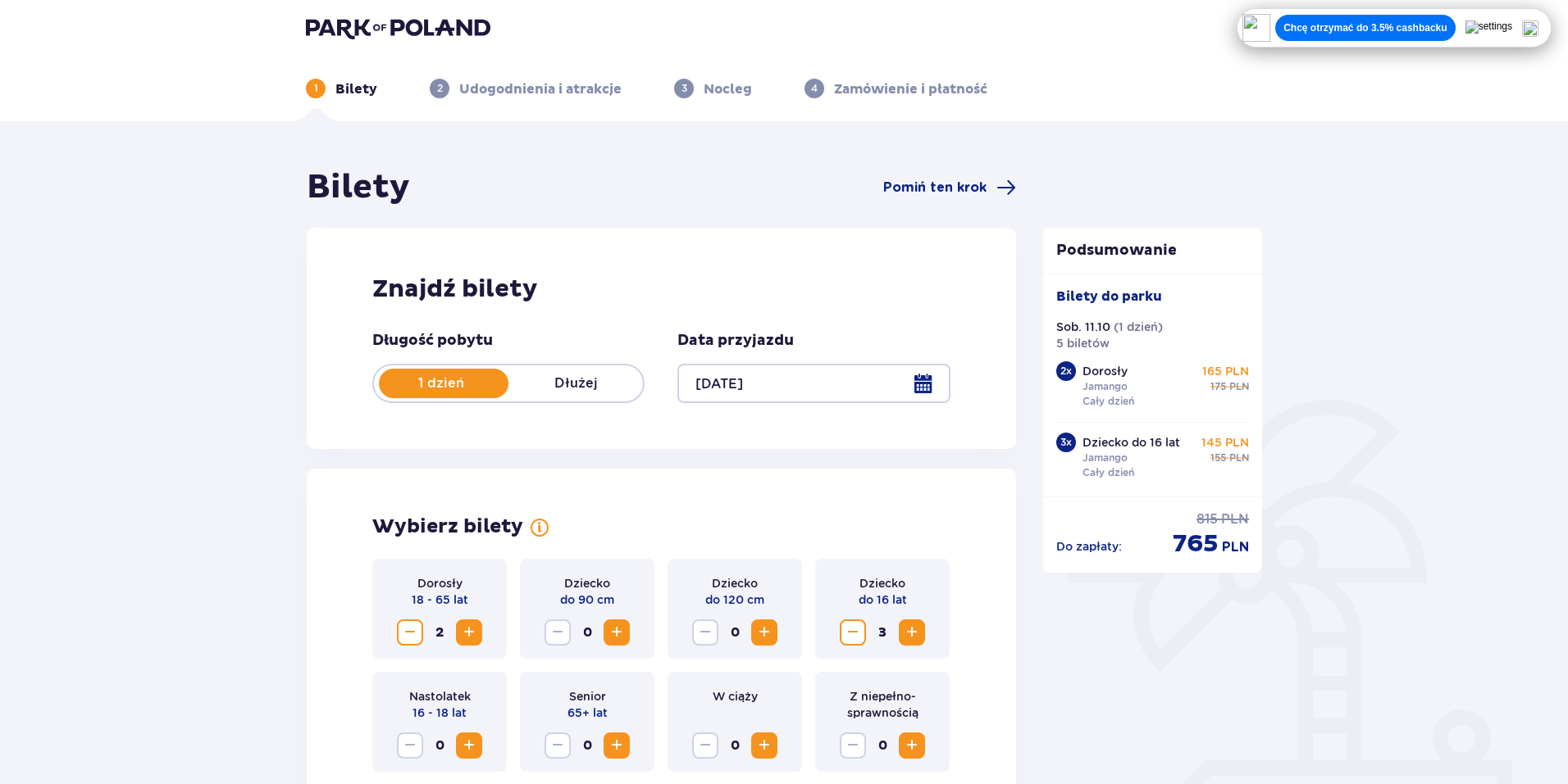
scroll to position [0, 0]
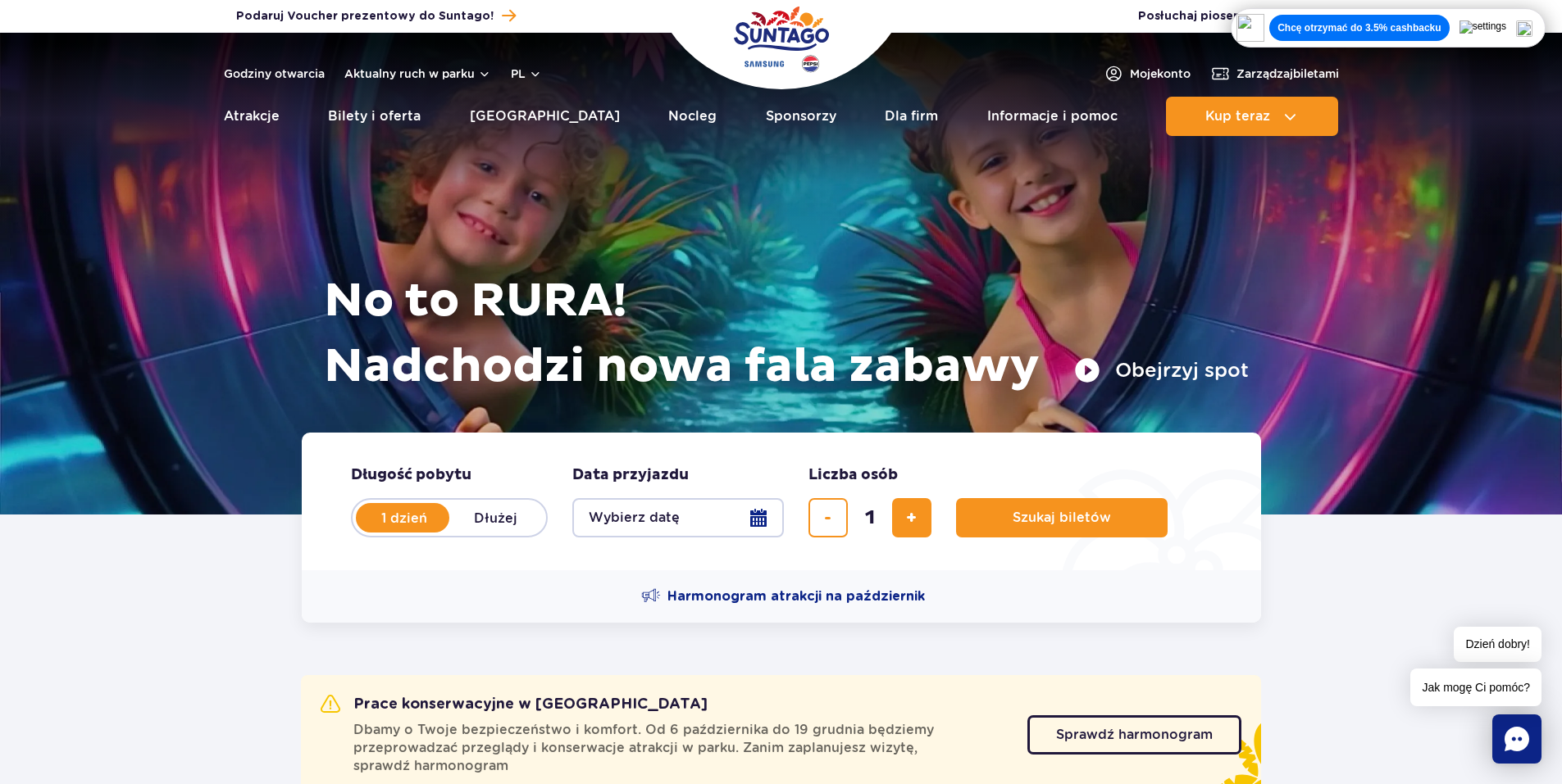
click at [761, 517] on button "Wybierz datę" at bounding box center [677, 518] width 211 height 39
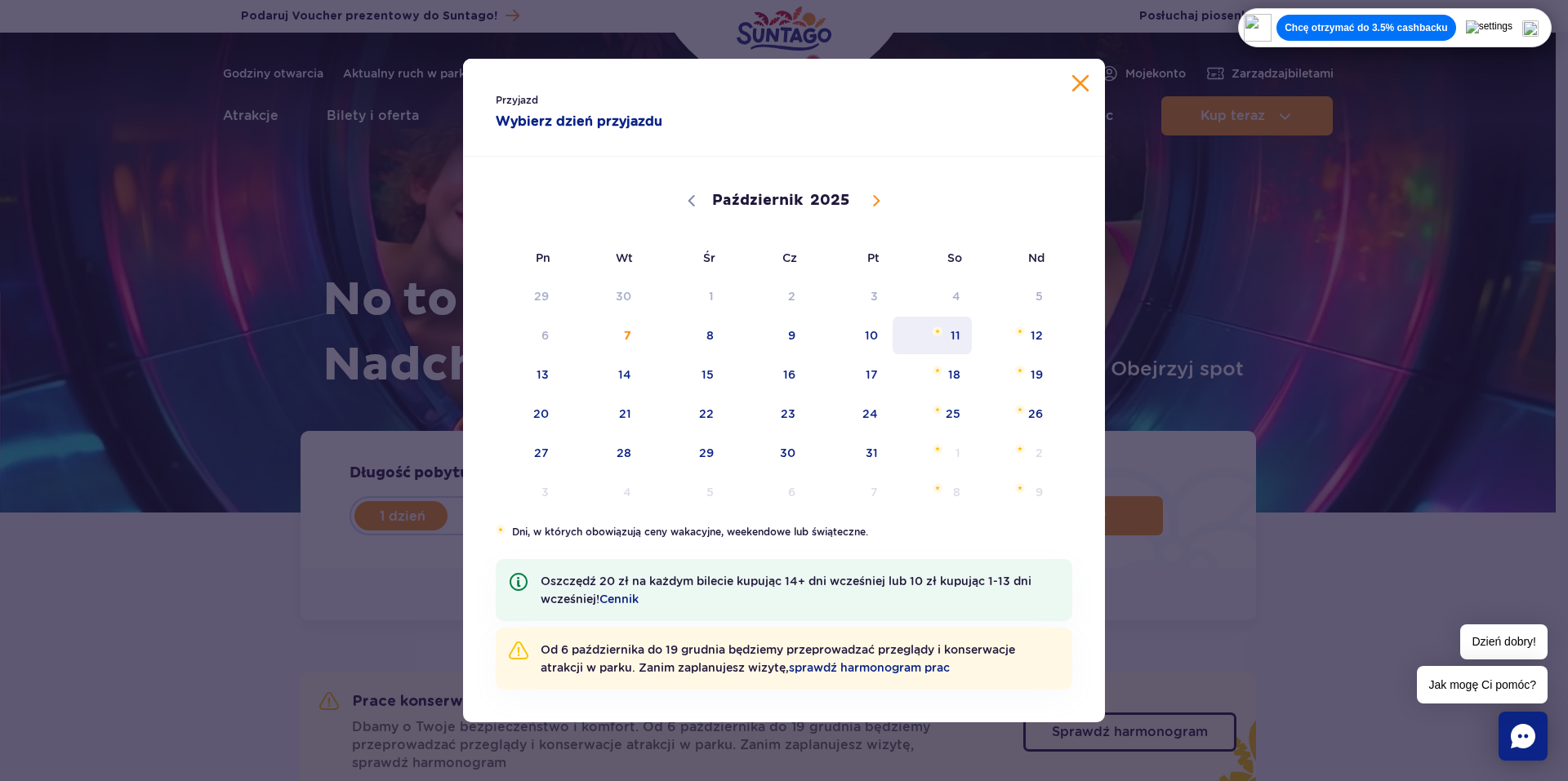
click at [957, 339] on span "11" at bounding box center [932, 335] width 83 height 37
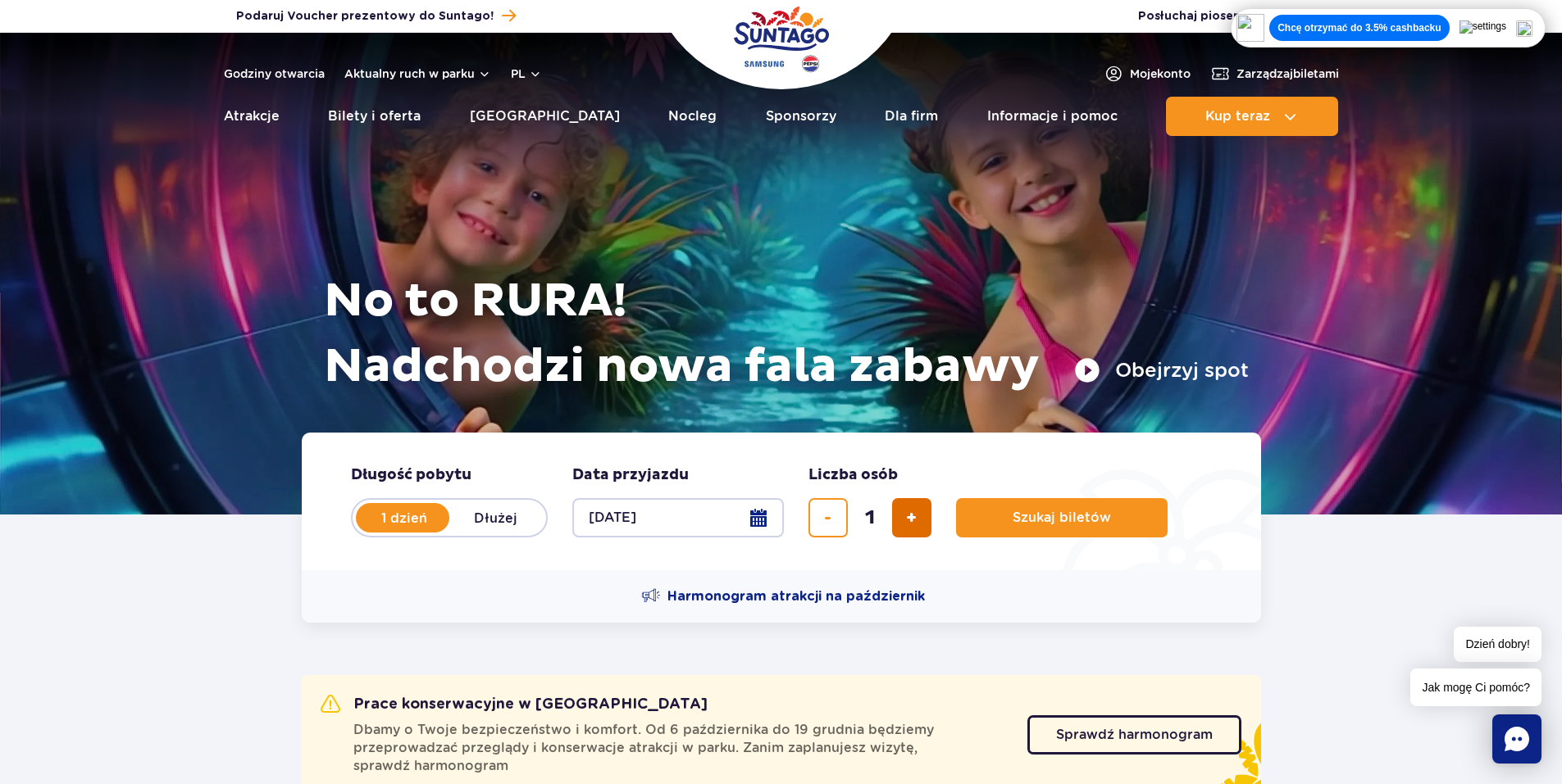
click at [915, 518] on span "dodaj bilet" at bounding box center [911, 518] width 10 height 0
type input "5"
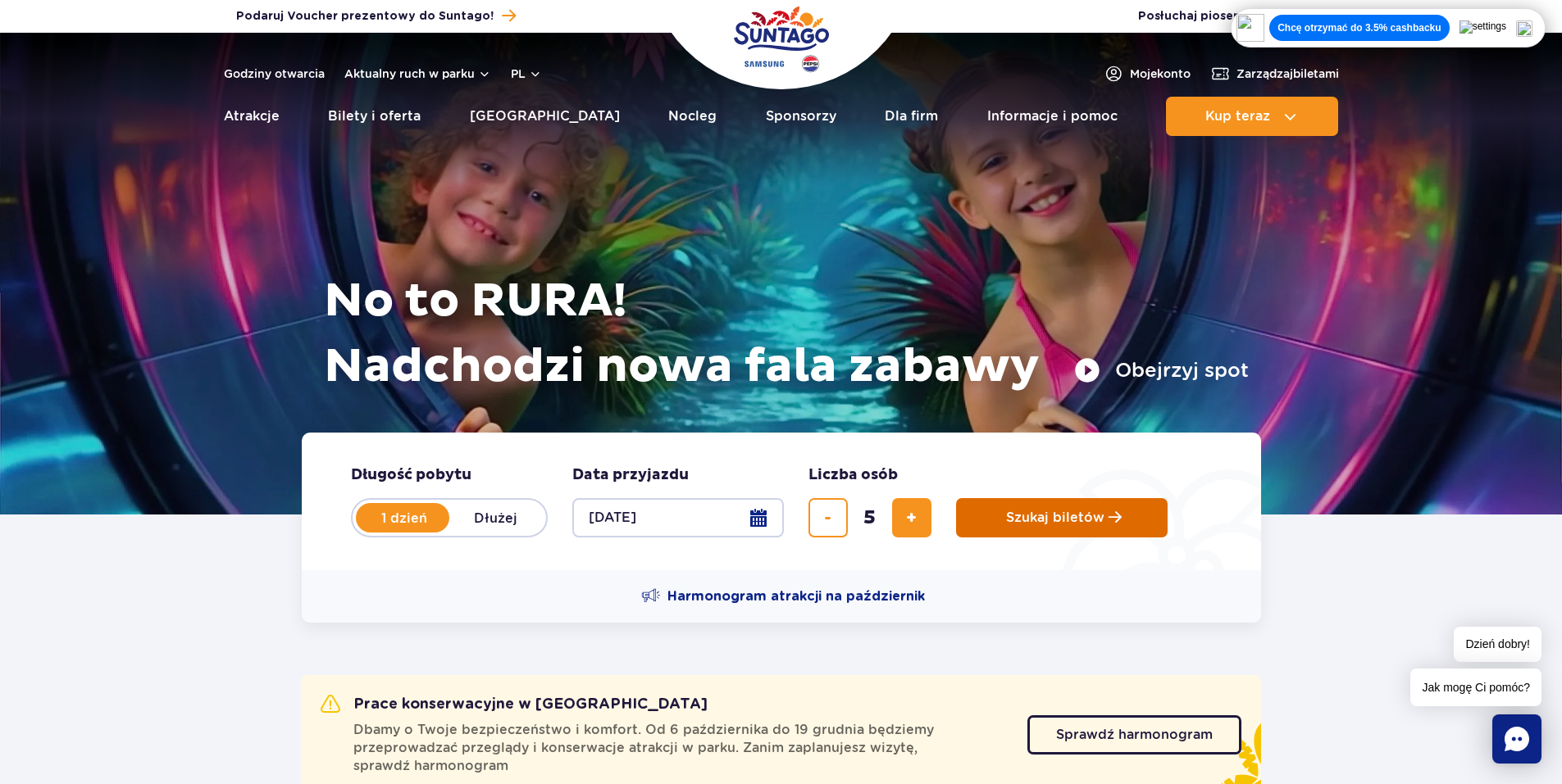
click at [987, 511] on button "Szukaj biletów" at bounding box center [1061, 518] width 211 height 39
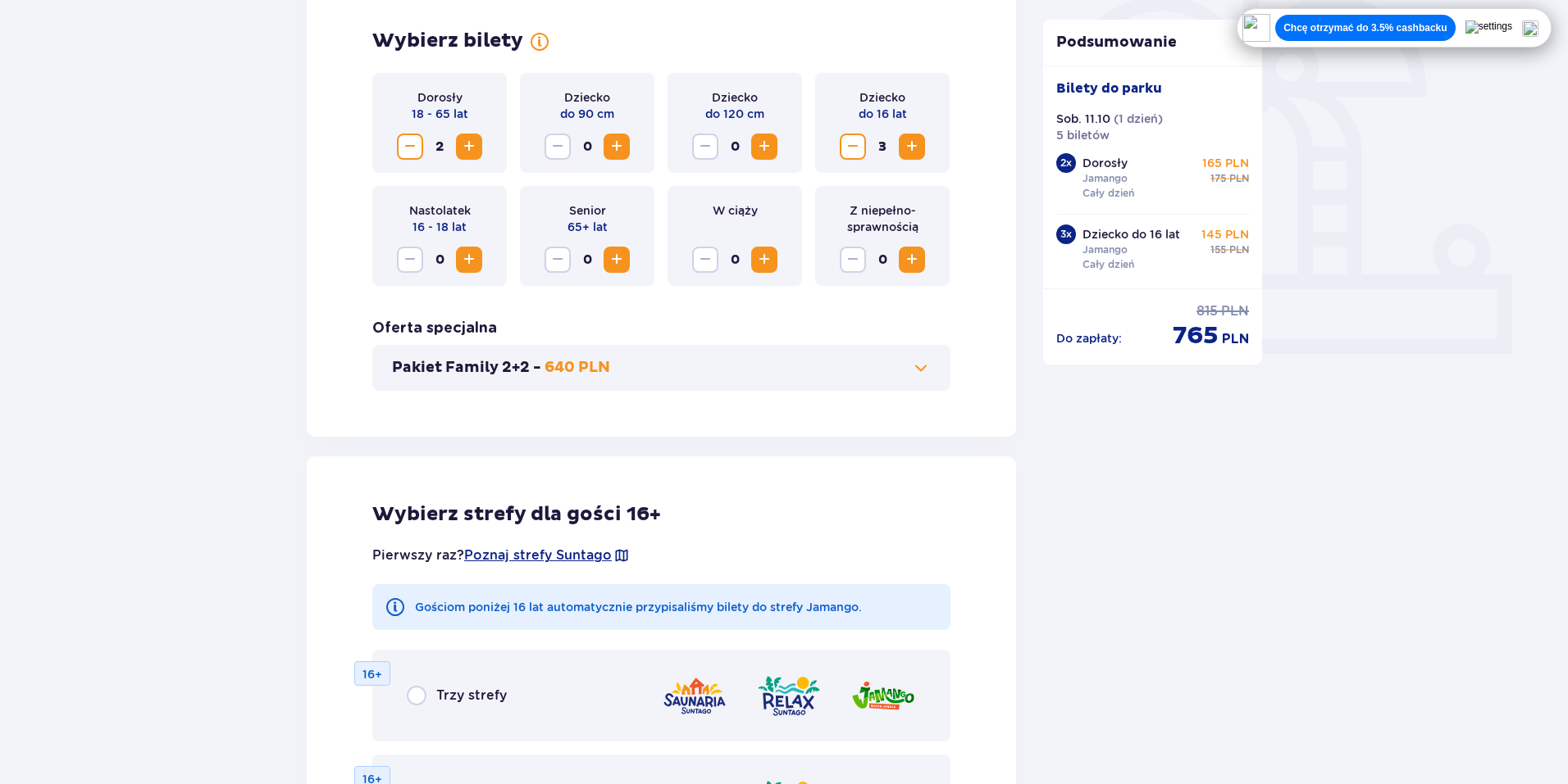
scroll to position [492, 0]
click at [918, 366] on span at bounding box center [920, 369] width 20 height 20
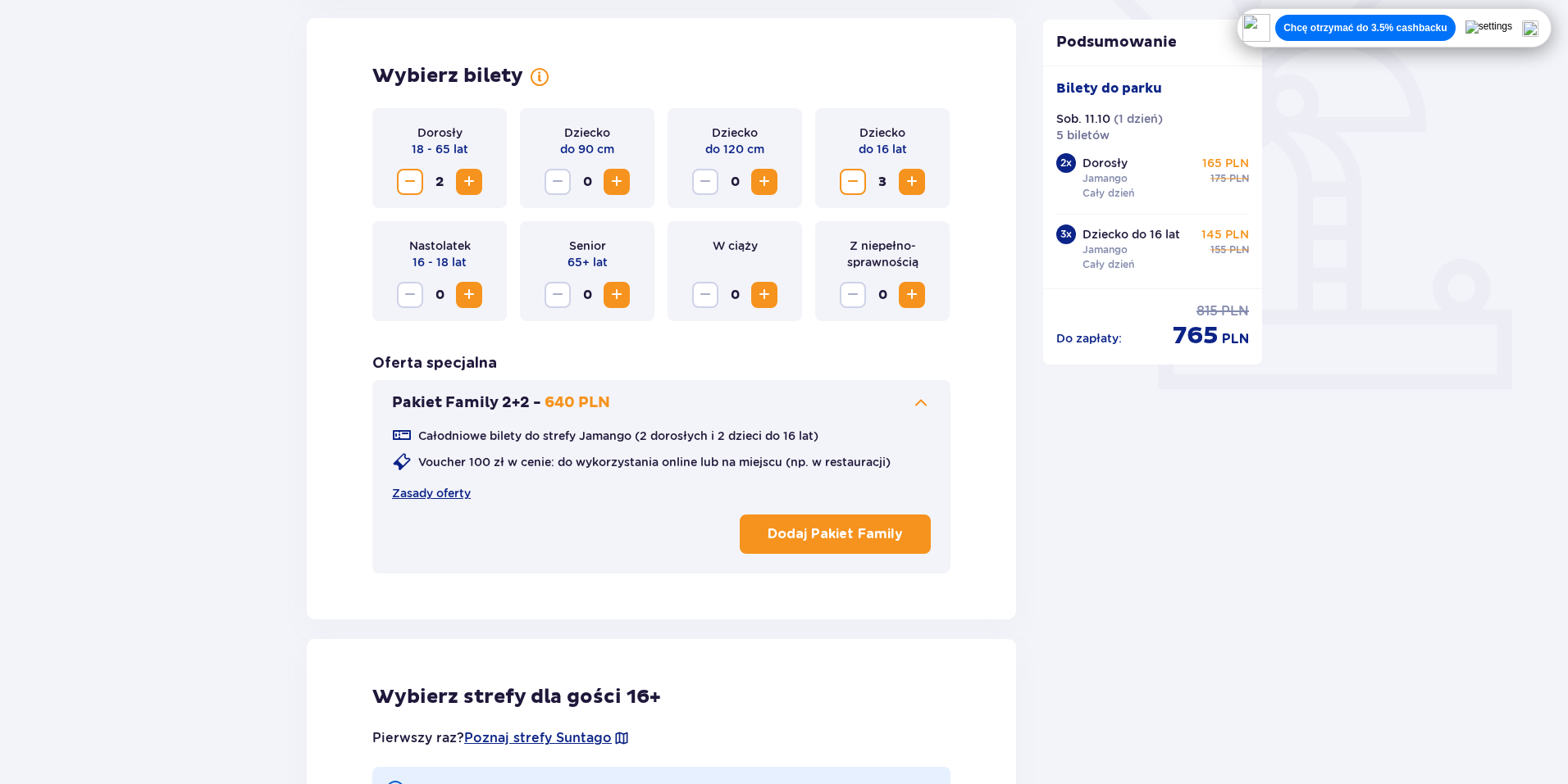
scroll to position [455, 0]
click at [834, 535] on p "Dodaj Pakiet Family" at bounding box center [835, 535] width 135 height 18
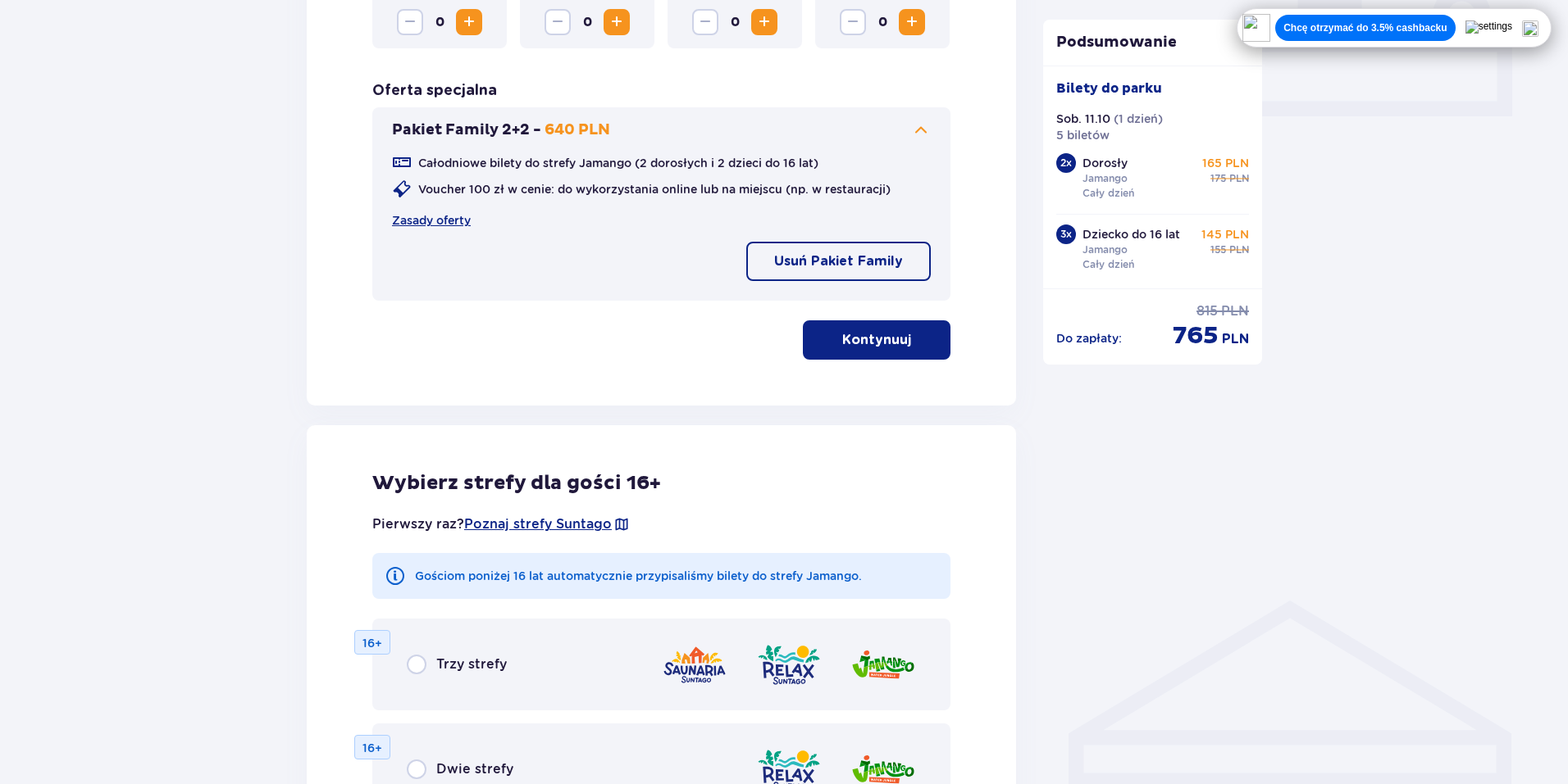
scroll to position [701, 0]
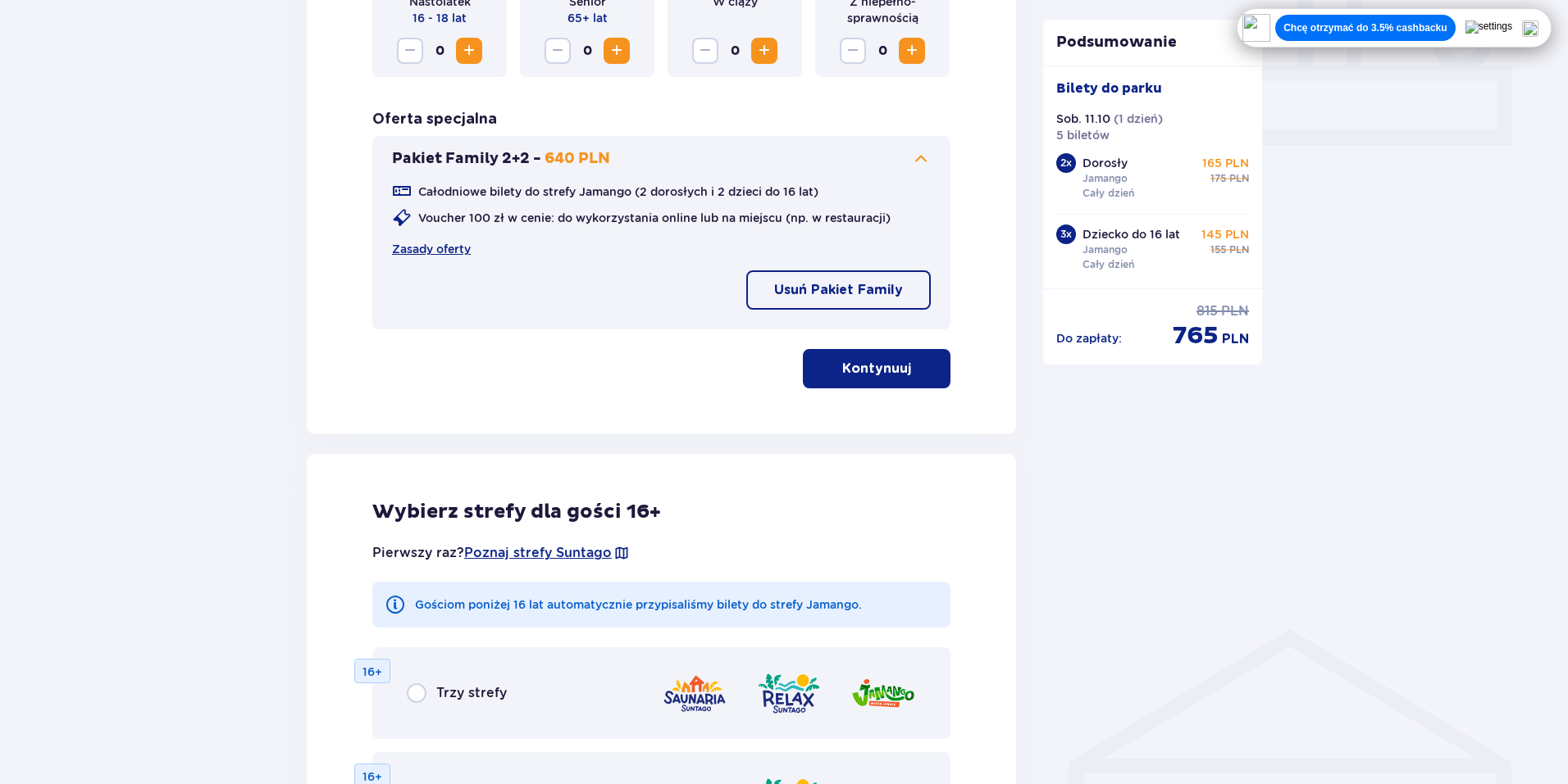
click at [900, 376] on button "Kontynuuj" at bounding box center [877, 369] width 147 height 39
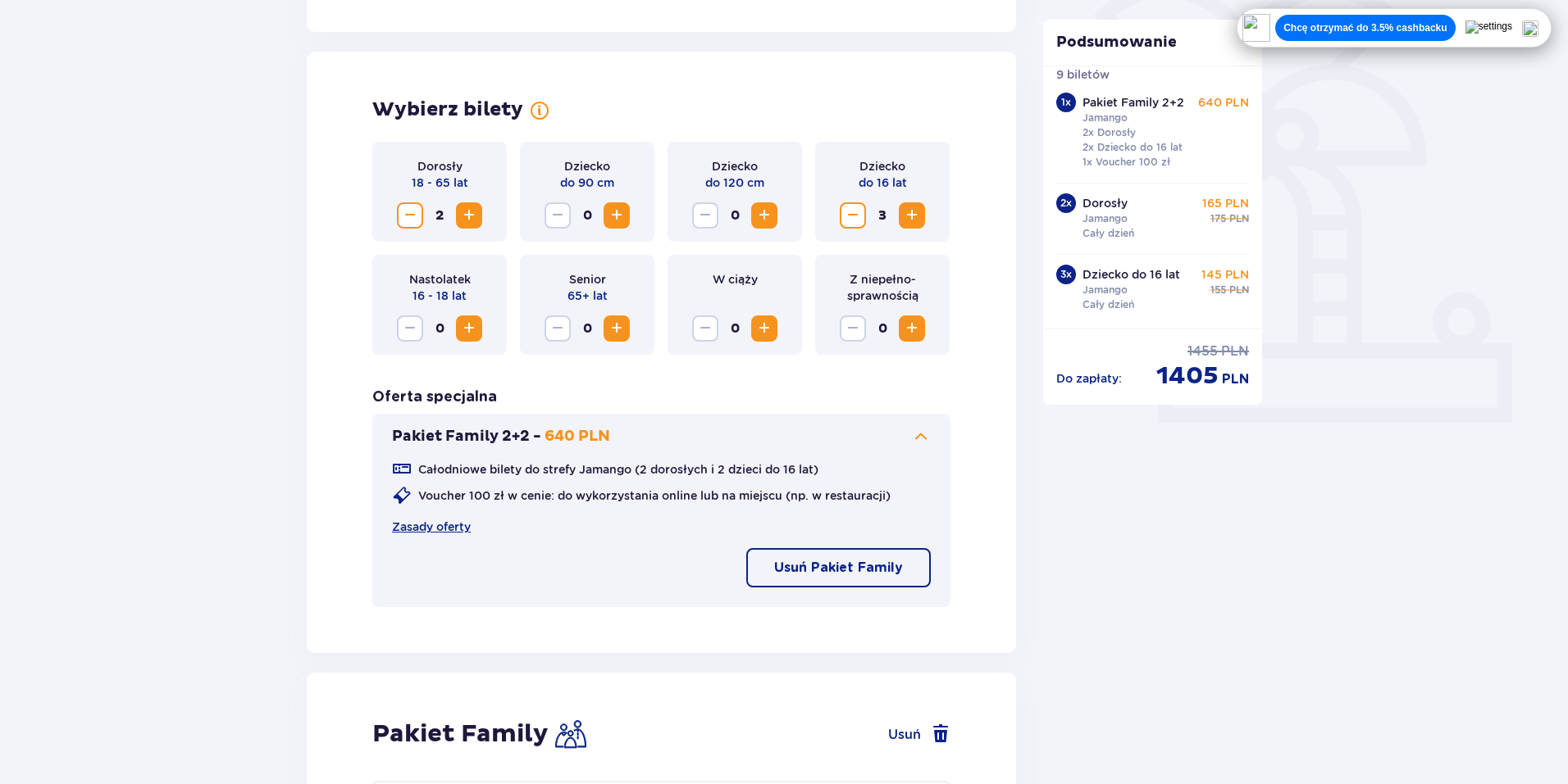
scroll to position [421, 0]
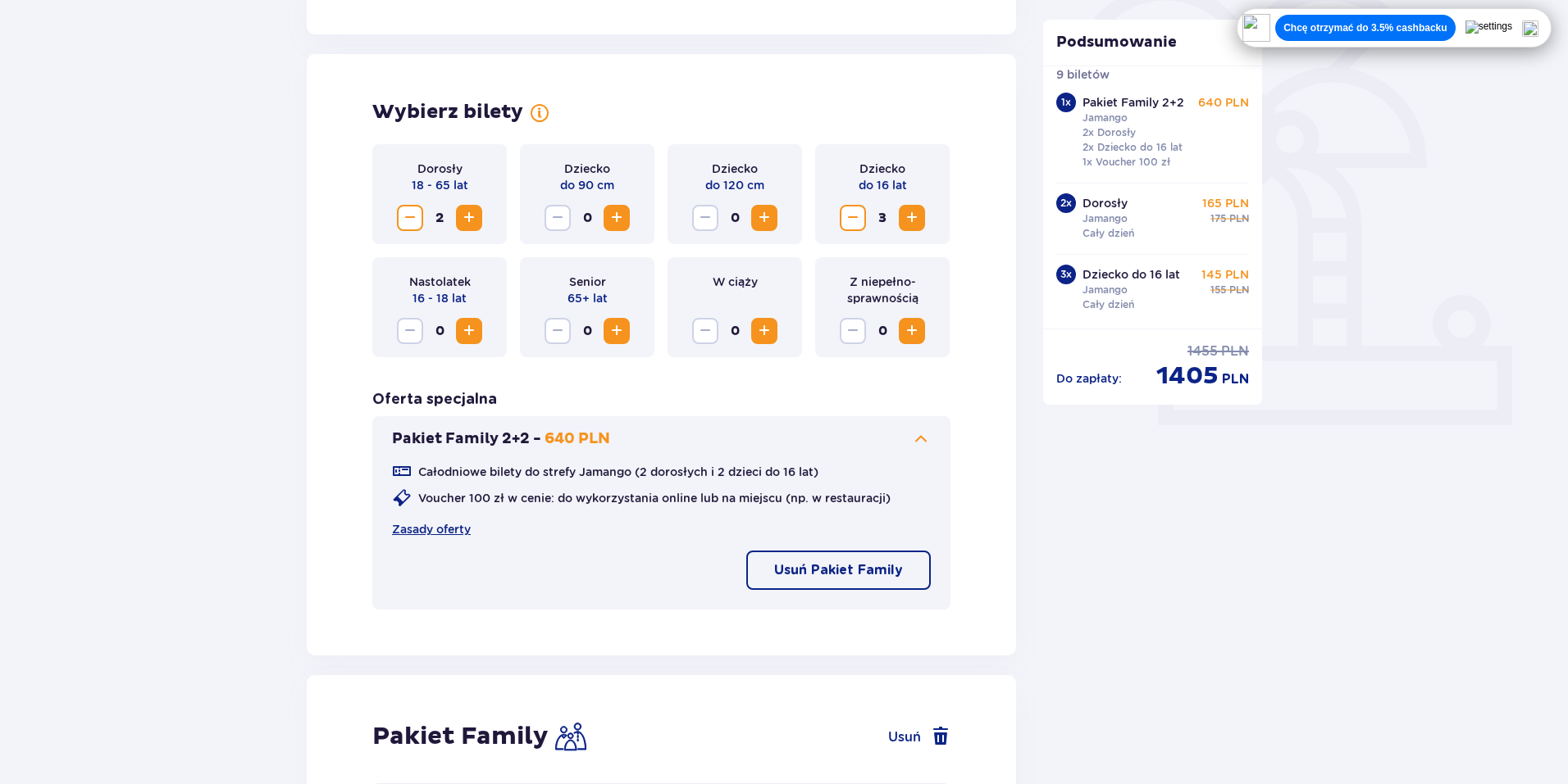
drag, startPoint x: 811, startPoint y: 408, endPoint x: 799, endPoint y: 418, distance: 15.6
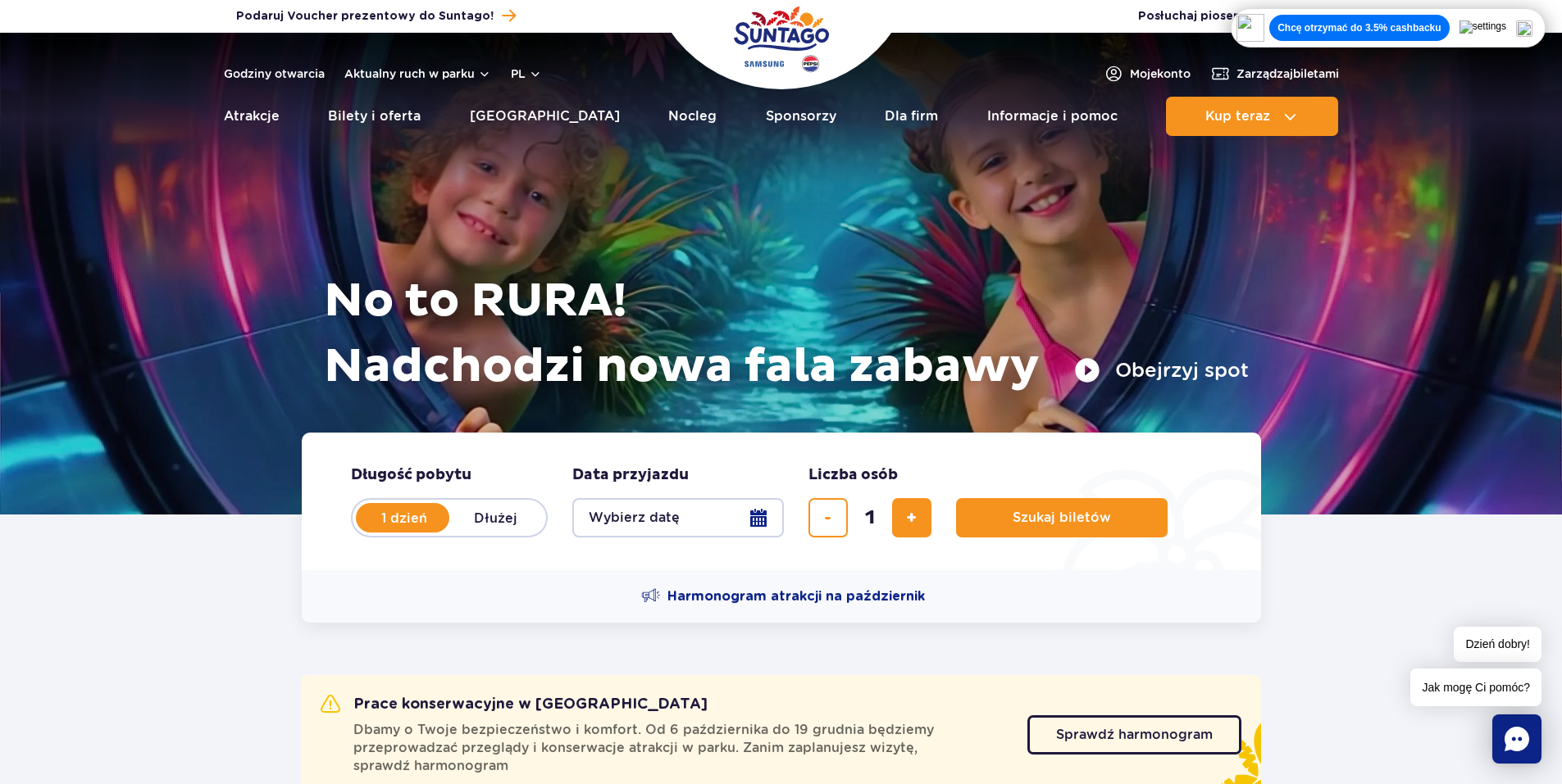
drag, startPoint x: 0, startPoint y: 0, endPoint x: 768, endPoint y: 520, distance: 927.5
click at [768, 520] on button "Wybierz datę" at bounding box center [677, 518] width 211 height 39
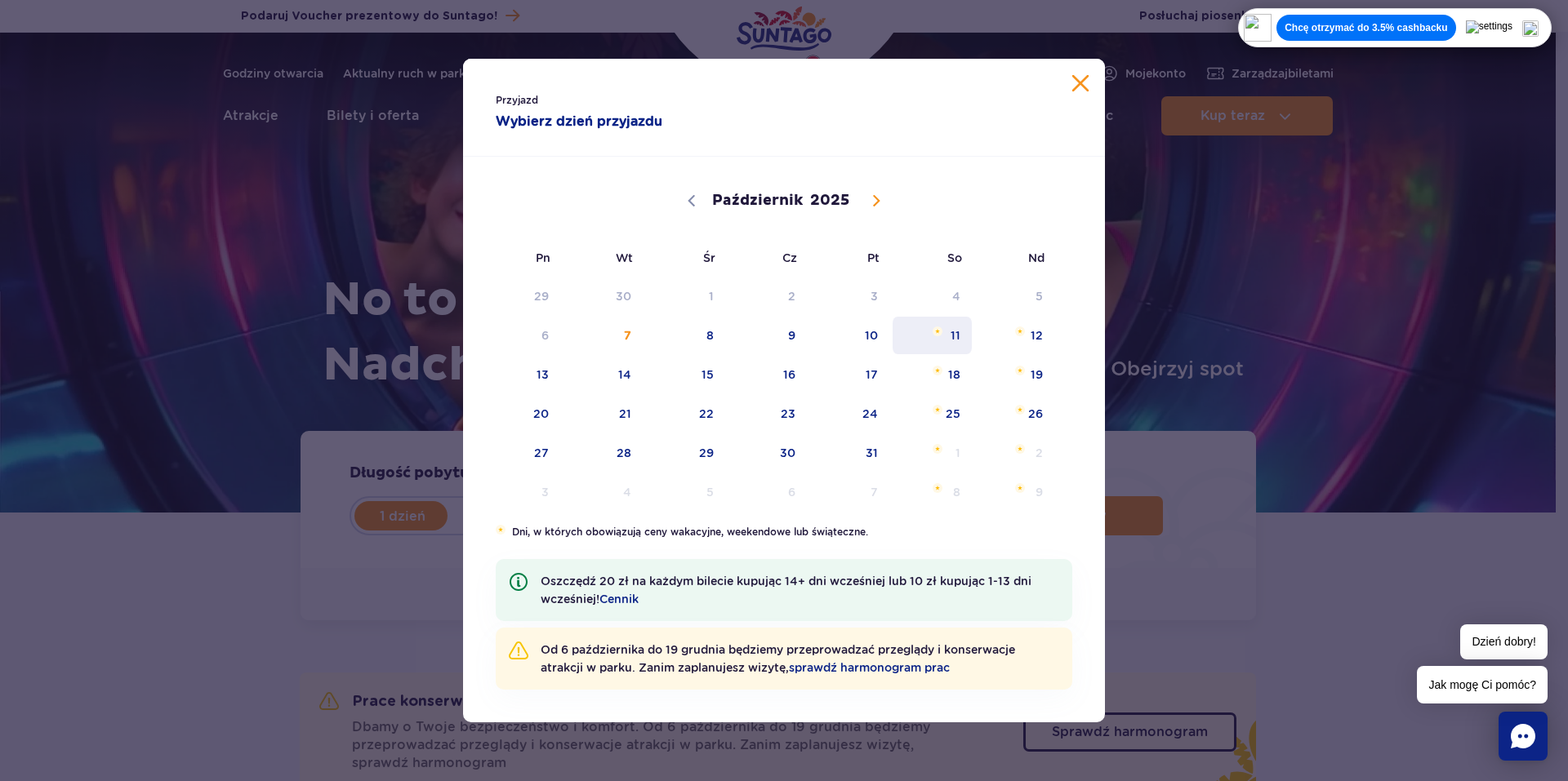
click at [964, 332] on span "11" at bounding box center [932, 335] width 83 height 37
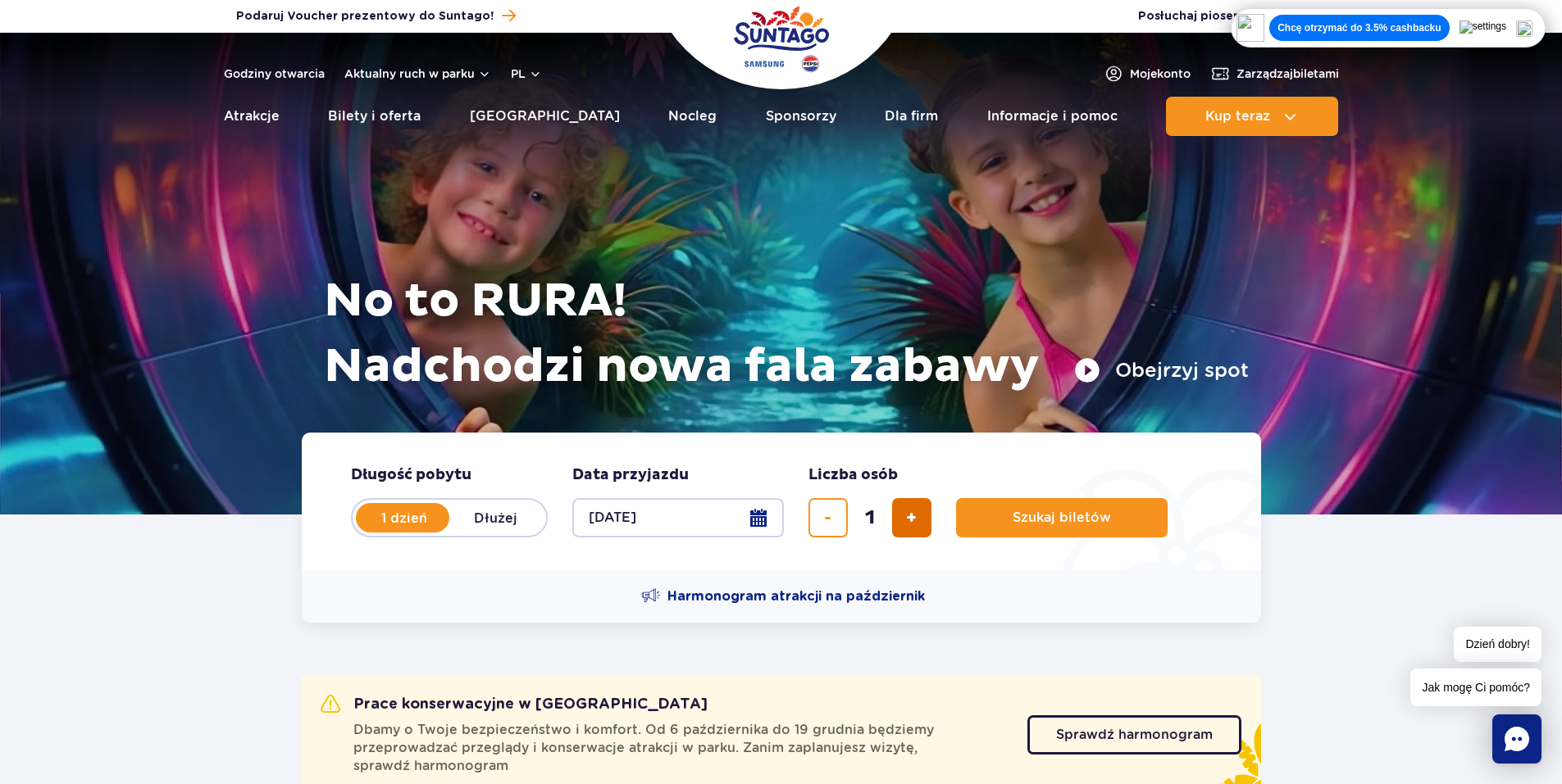
click at [913, 518] on span "dodaj bilet" at bounding box center [911, 518] width 10 height 0
click at [914, 518] on span "dodaj bilet" at bounding box center [911, 518] width 10 height 0
click at [915, 518] on span "dodaj bilet" at bounding box center [911, 518] width 10 height 0
type input "5"
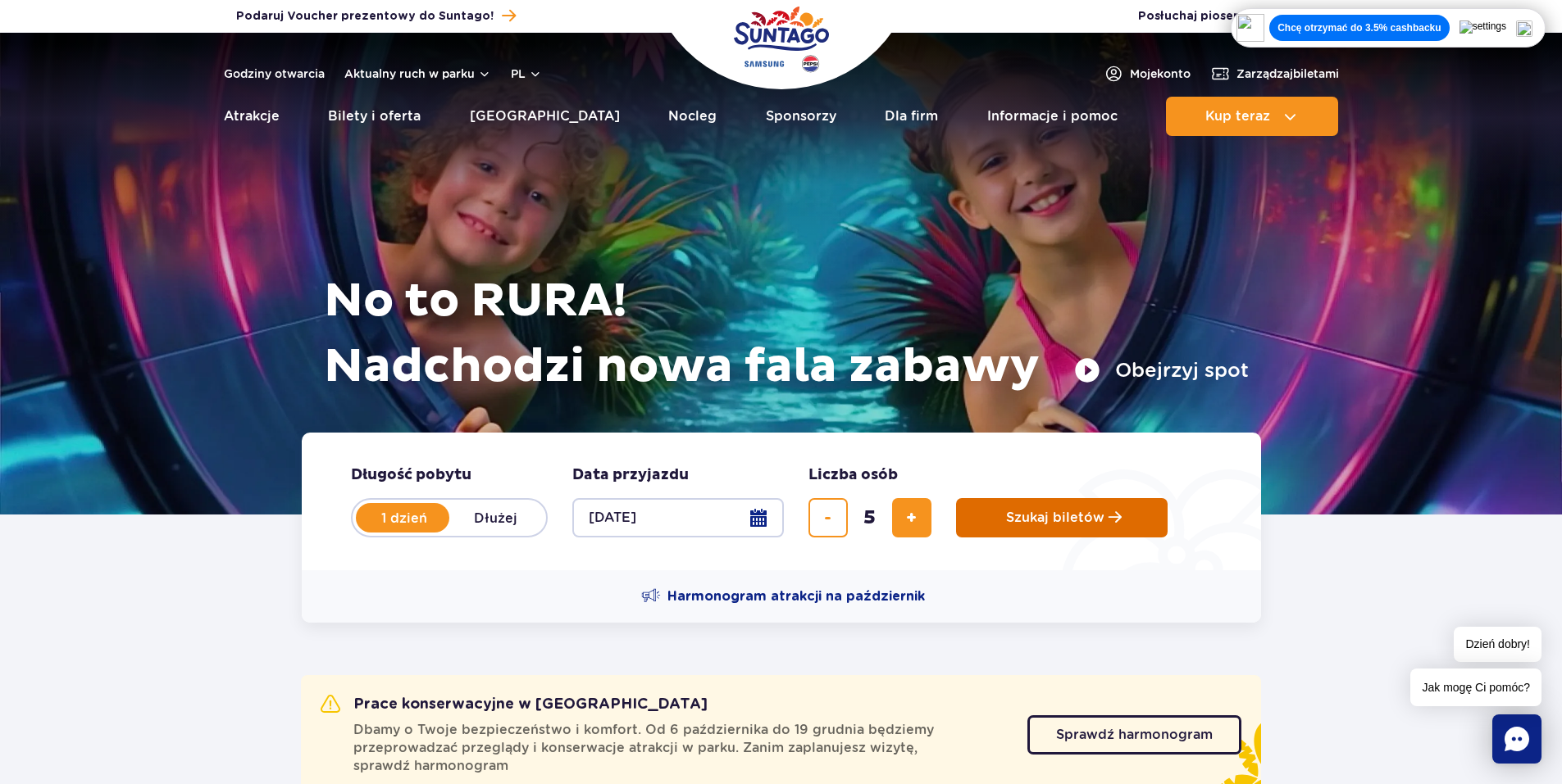
click at [992, 516] on button "Szukaj biletów" at bounding box center [1061, 518] width 211 height 39
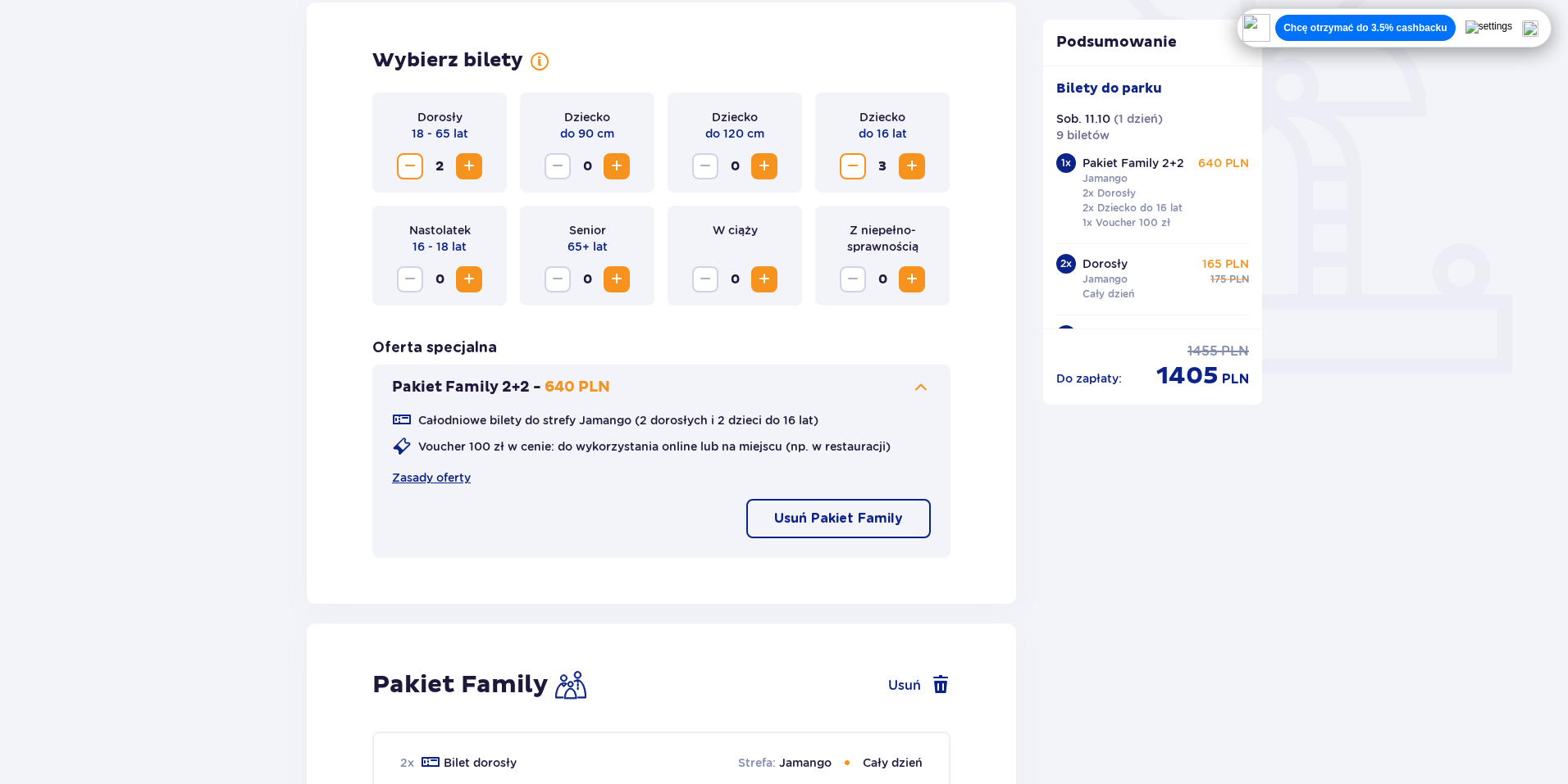
scroll to position [492, 0]
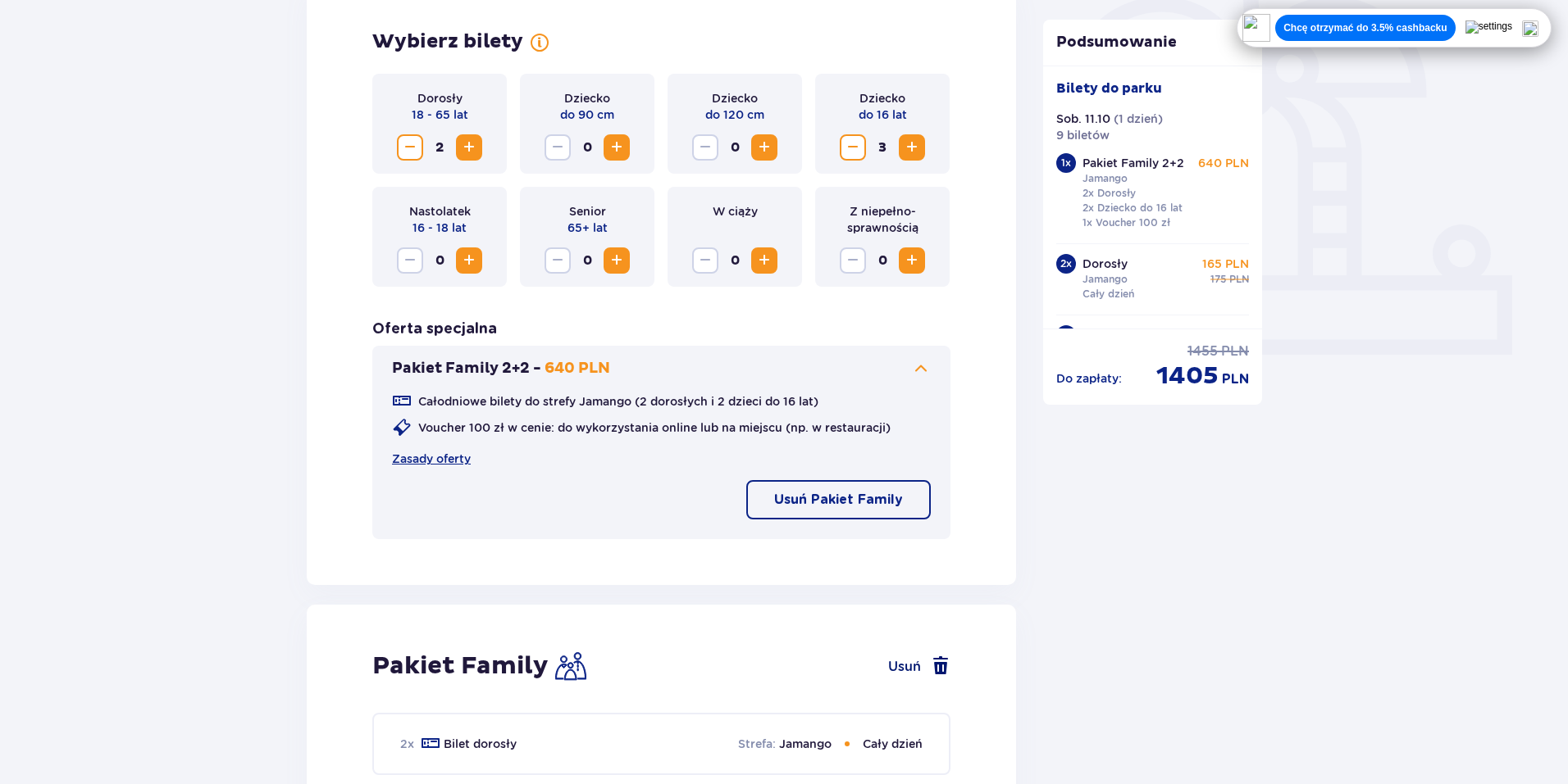
click at [943, 670] on span at bounding box center [940, 666] width 20 height 20
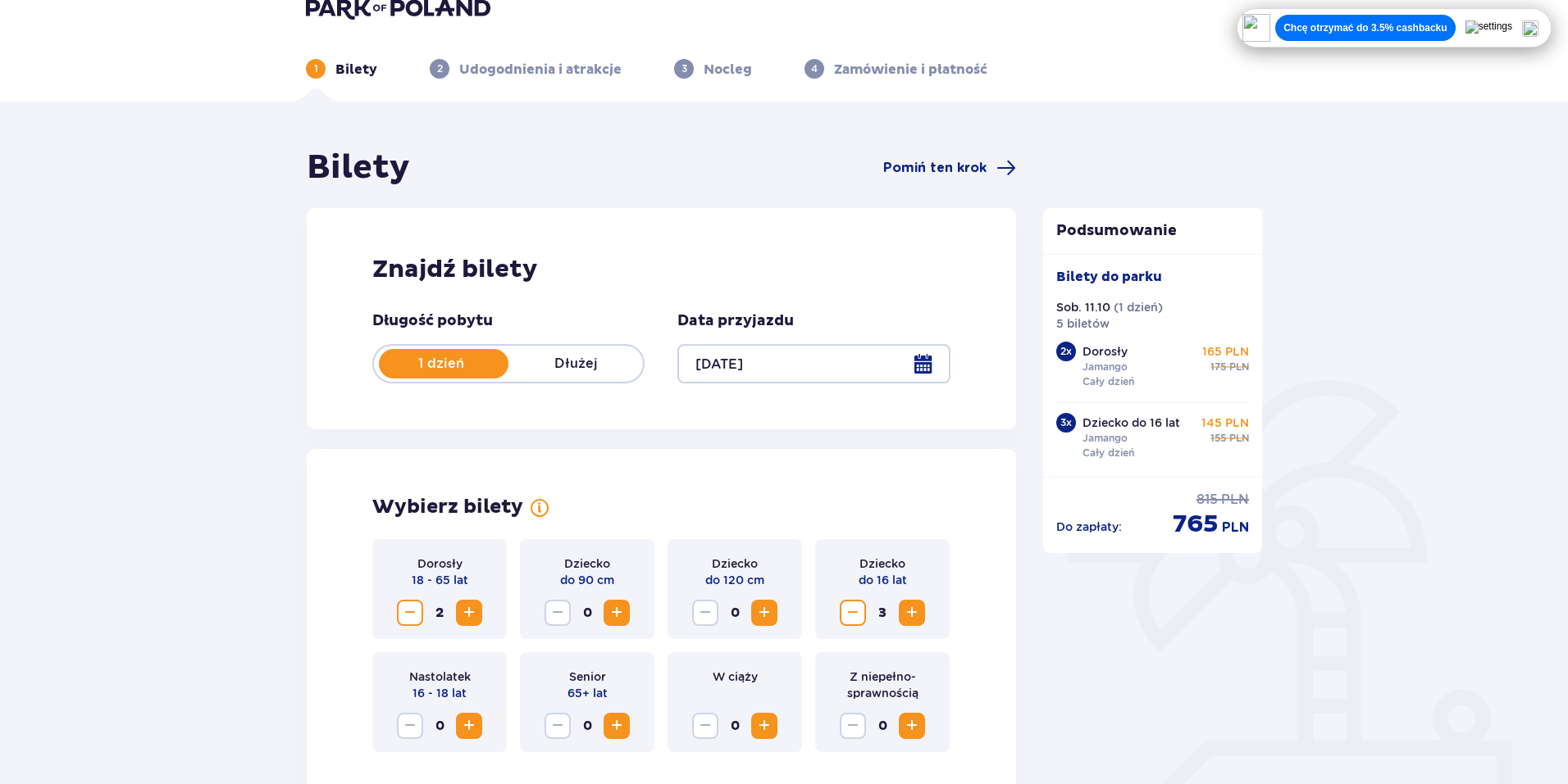
scroll to position [0, 0]
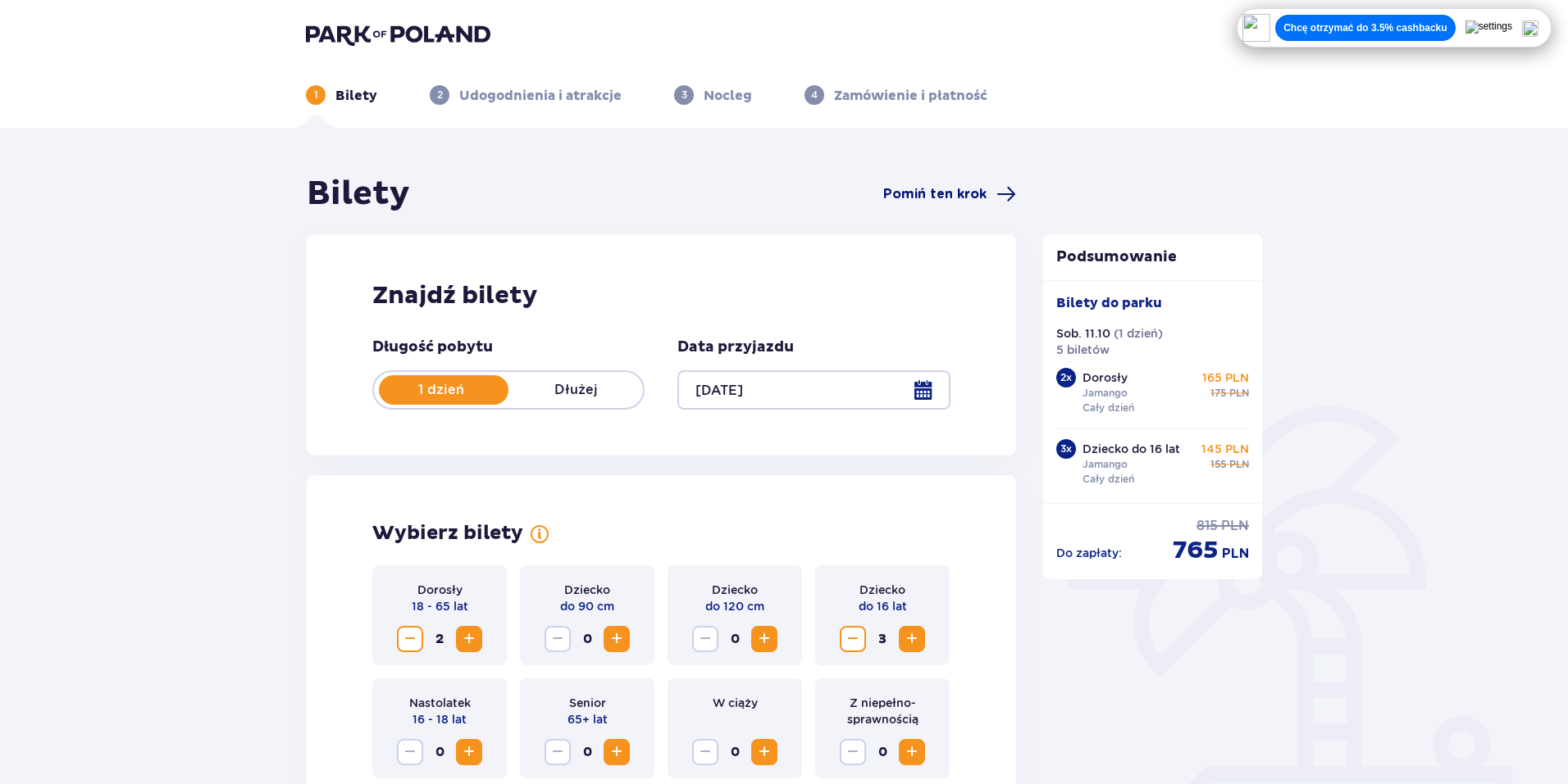
click at [920, 188] on span "Pomiń ten krok" at bounding box center [934, 194] width 103 height 18
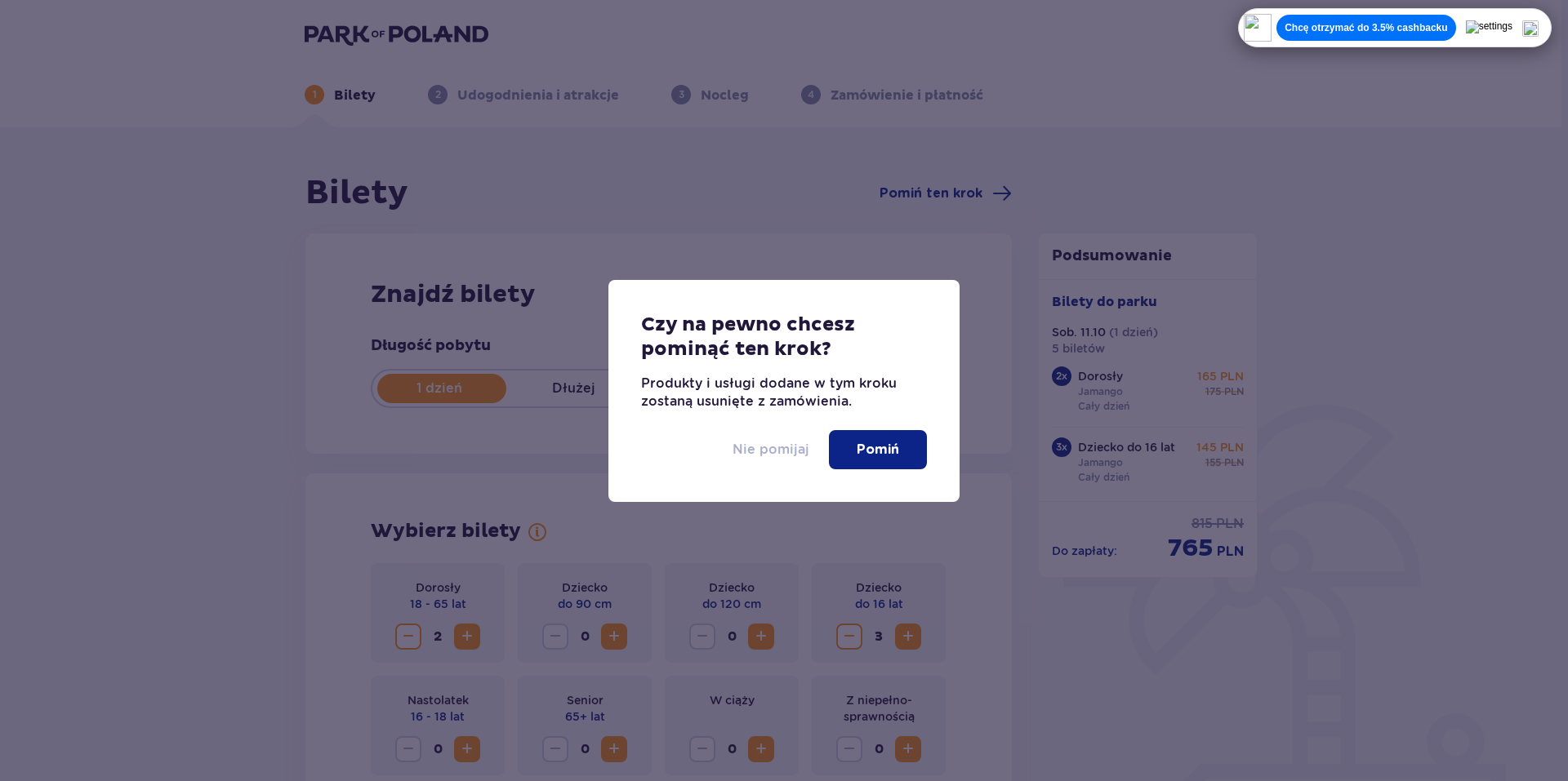
click at [775, 448] on p "Nie pomijaj" at bounding box center [770, 449] width 77 height 18
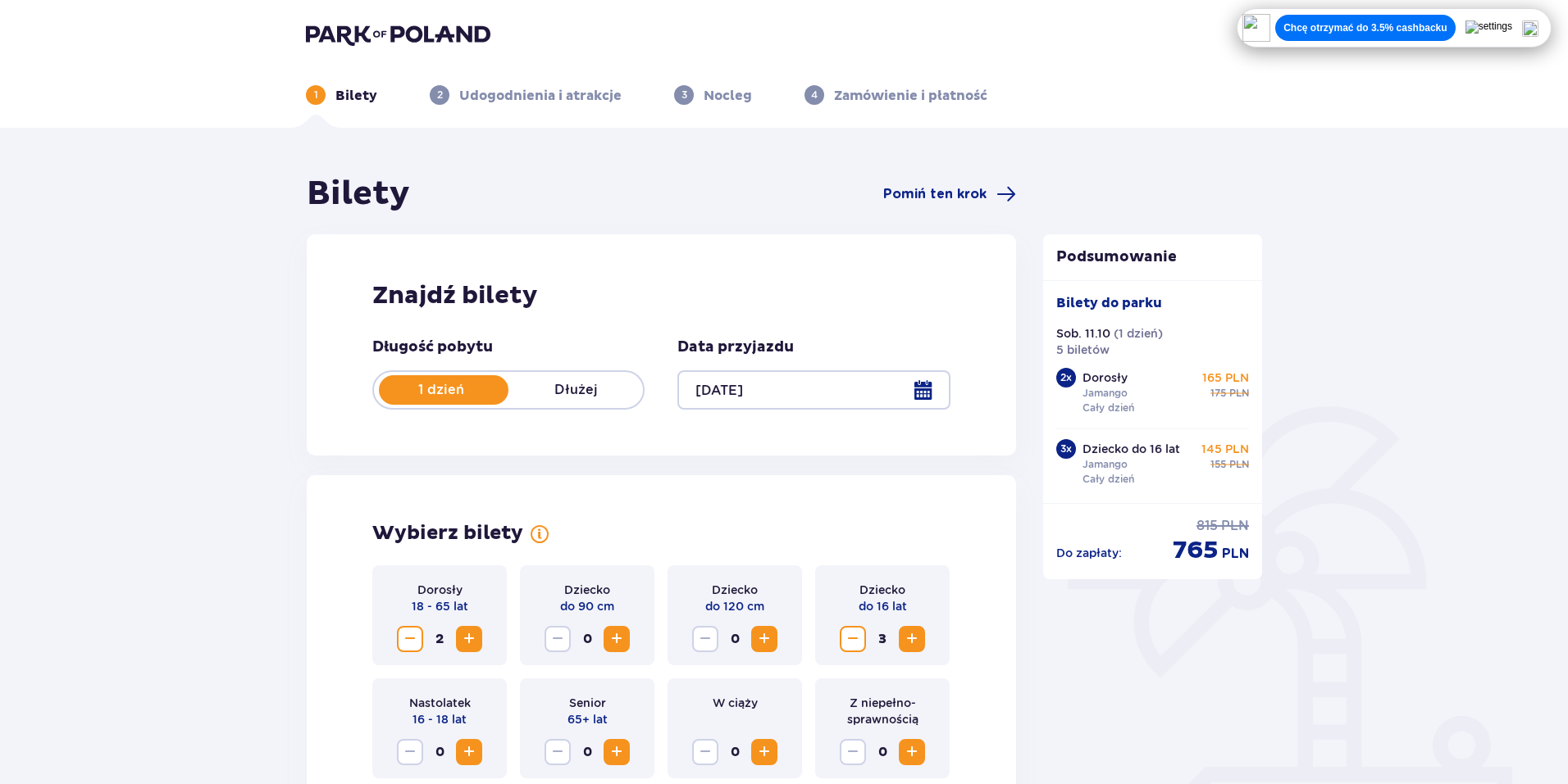
click at [348, 29] on img at bounding box center [398, 34] width 184 height 23
